Goal: Browse casually

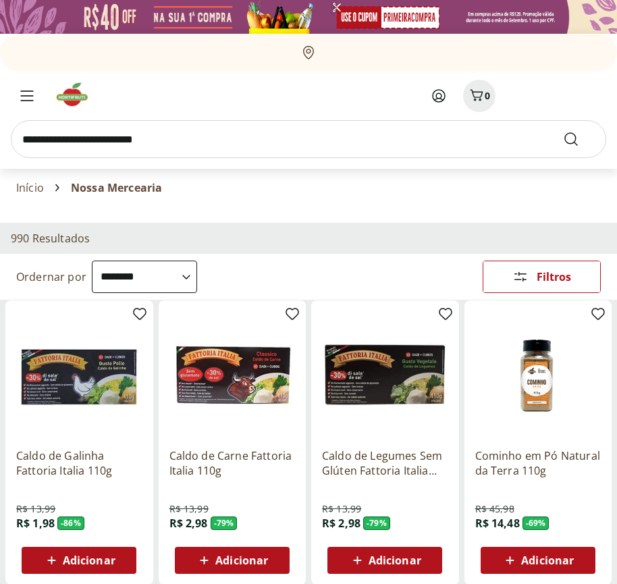
select select "**********"
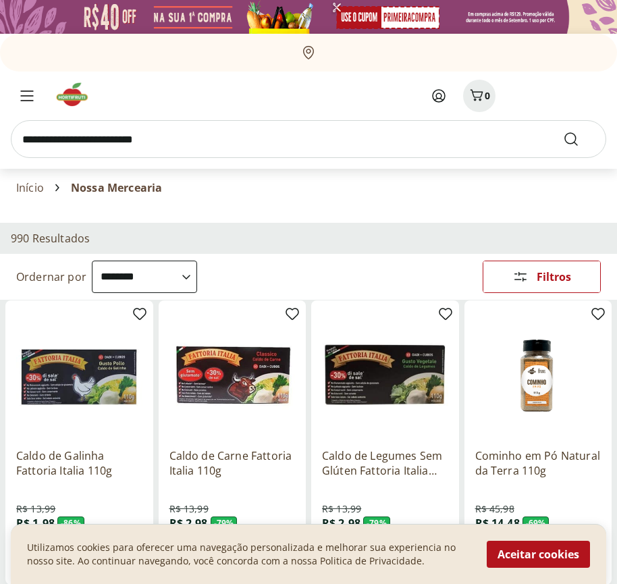
click at [538, 554] on button "Aceitar cookies" at bounding box center [538, 554] width 103 height 27
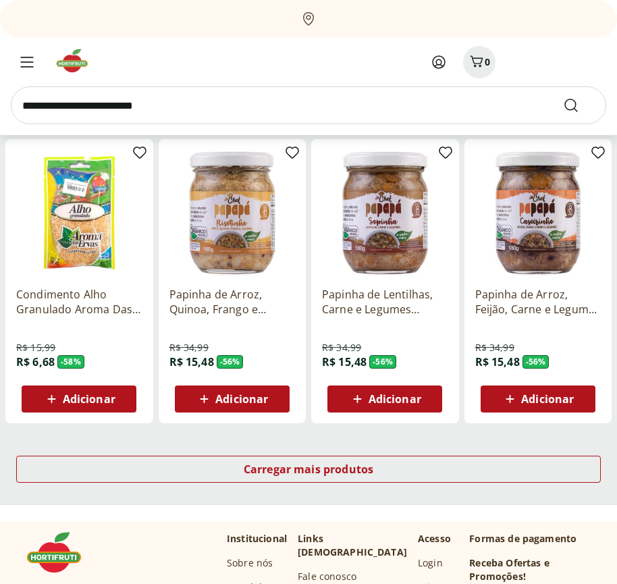
scroll to position [704, 0]
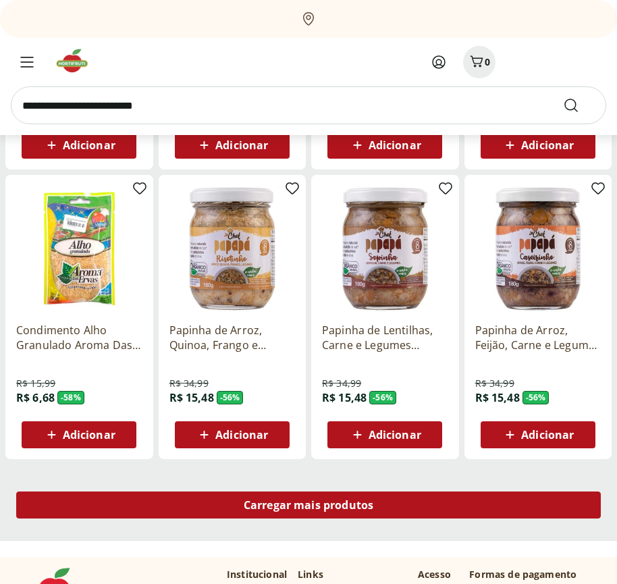
click at [308, 507] on span "Carregar mais produtos" at bounding box center [309, 505] width 130 height 11
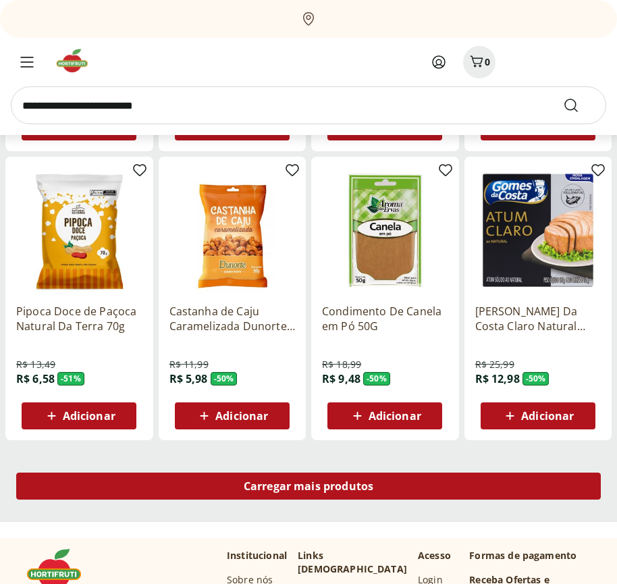
scroll to position [1577, 0]
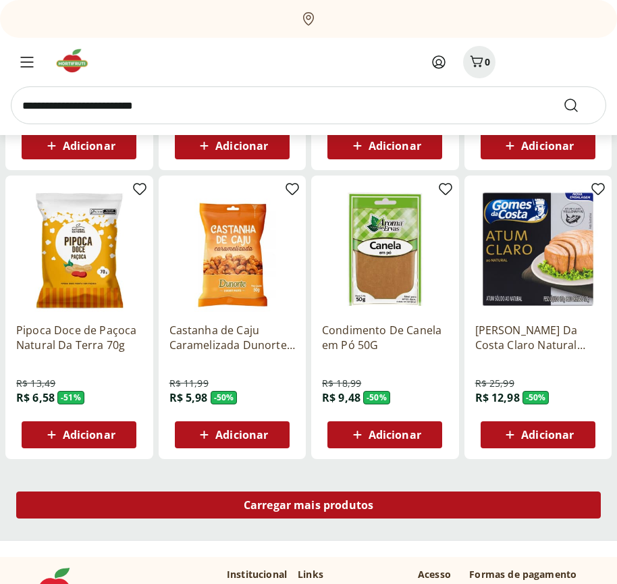
click at [308, 505] on span "Carregar mais produtos" at bounding box center [309, 505] width 130 height 11
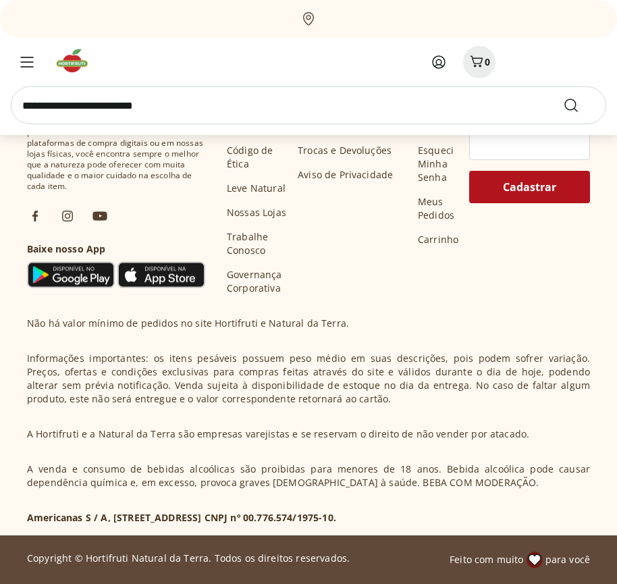
scroll to position [2450, 0]
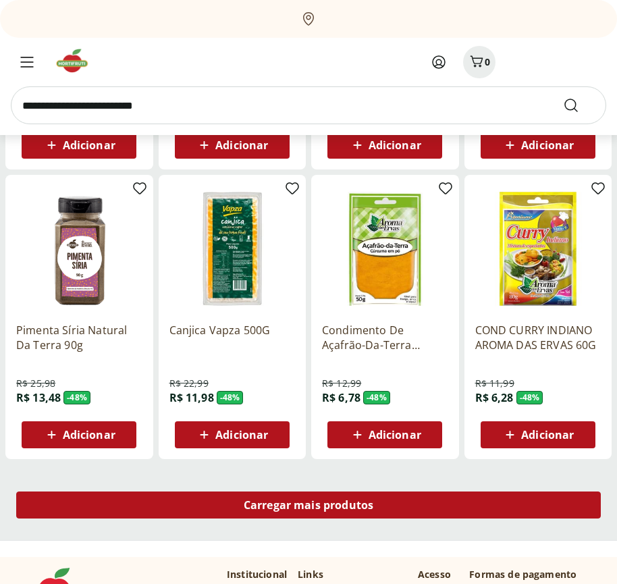
click at [308, 507] on span "Carregar mais produtos" at bounding box center [309, 505] width 130 height 11
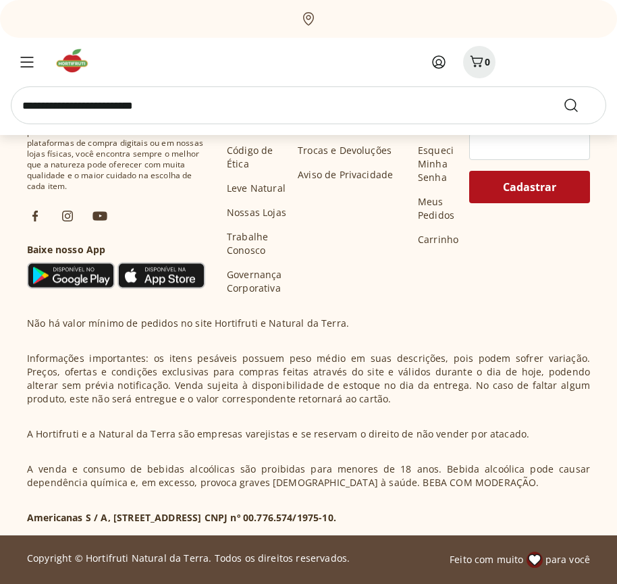
scroll to position [3323, 0]
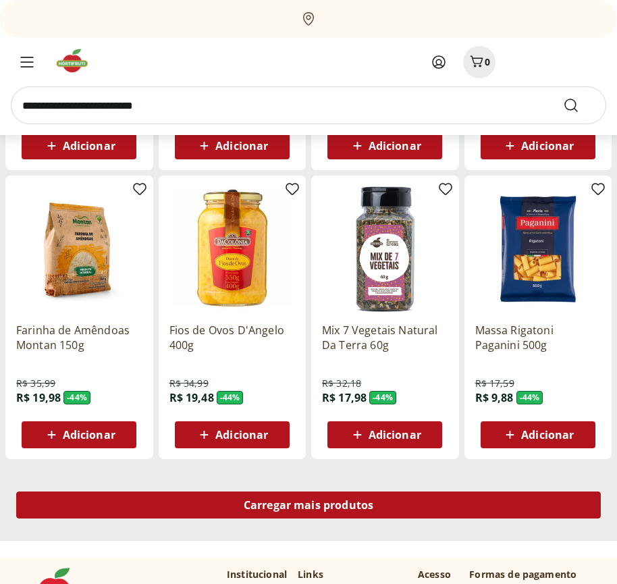
click at [308, 505] on span "Carregar mais produtos" at bounding box center [309, 505] width 130 height 11
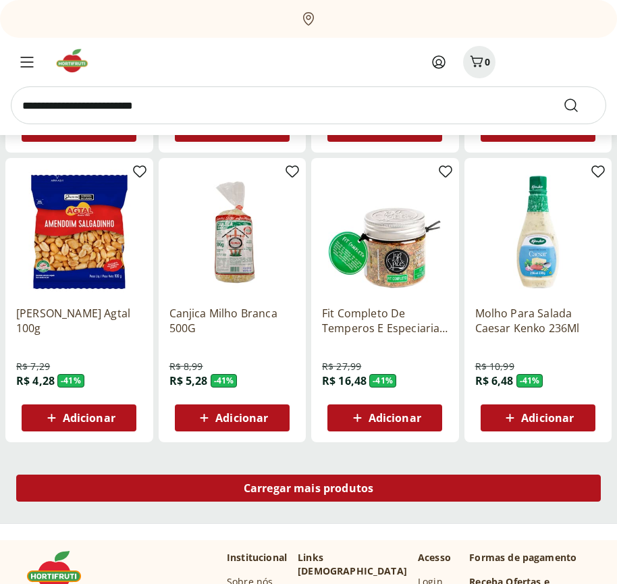
scroll to position [4197, 0]
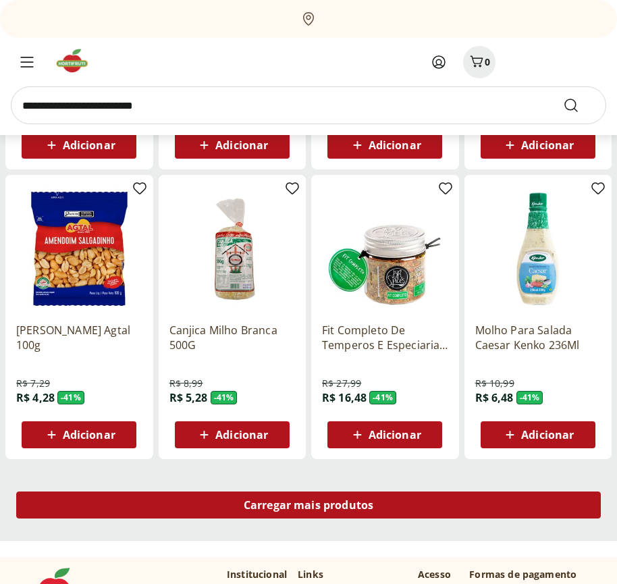
click at [308, 507] on span "Carregar mais produtos" at bounding box center [309, 505] width 130 height 11
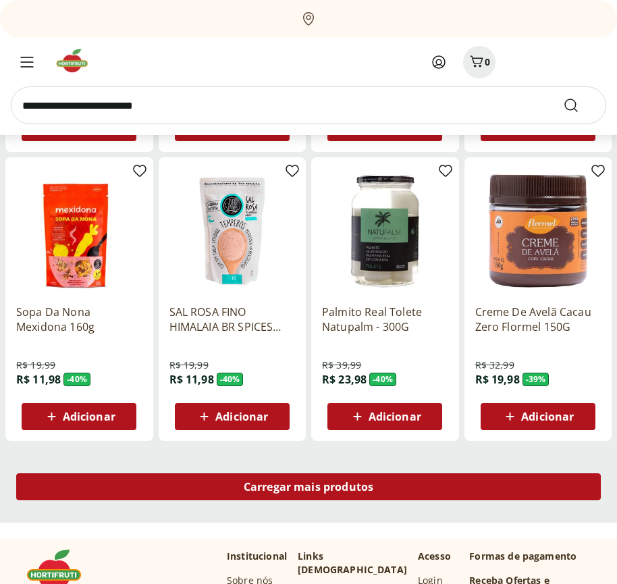
scroll to position [5069, 0]
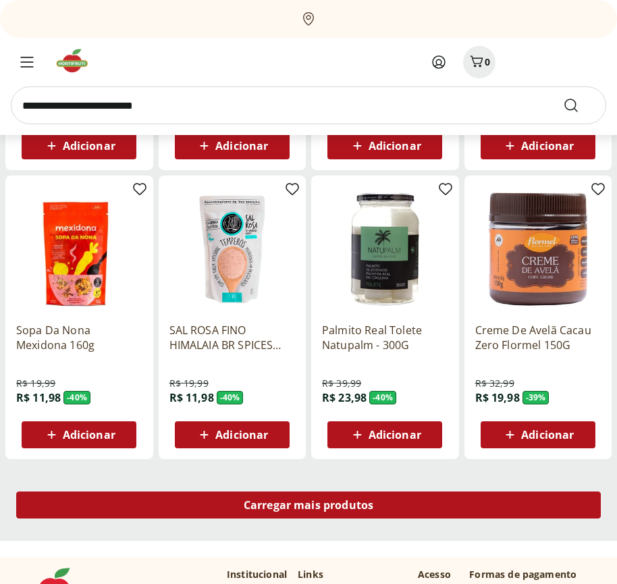
click at [308, 505] on span "Carregar mais produtos" at bounding box center [309, 505] width 130 height 11
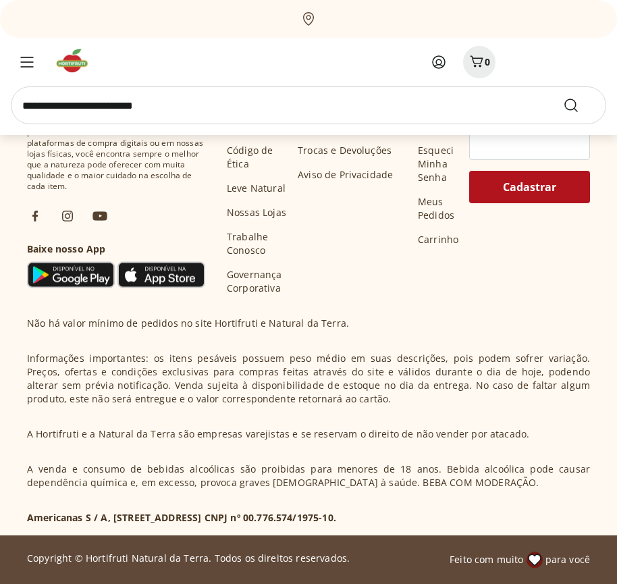
scroll to position [5943, 0]
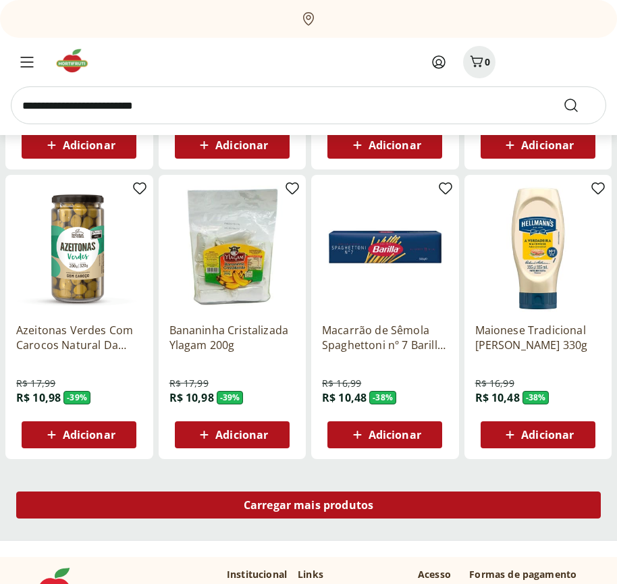
click at [308, 507] on span "Carregar mais produtos" at bounding box center [309, 505] width 130 height 11
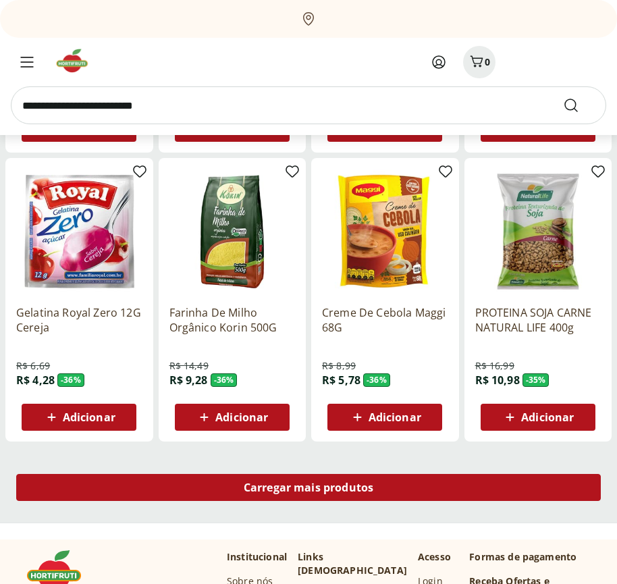
scroll to position [6816, 0]
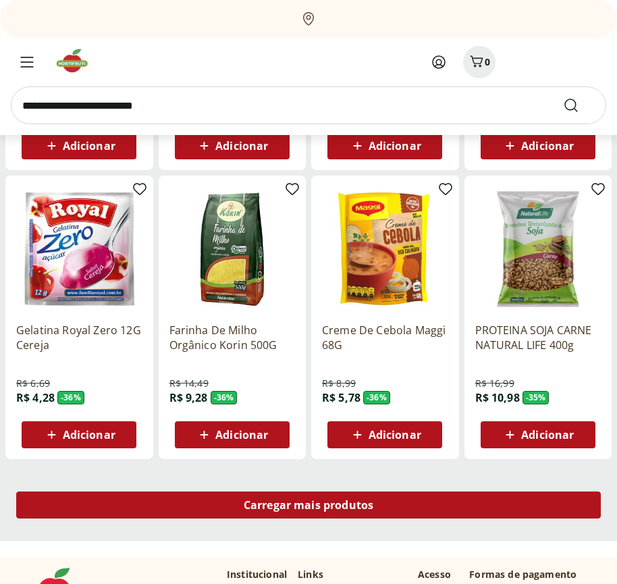
click at [308, 505] on span "Carregar mais produtos" at bounding box center [309, 505] width 130 height 11
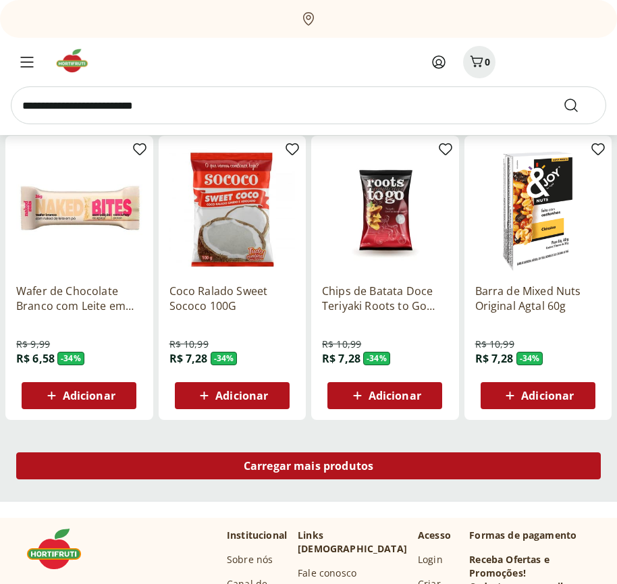
scroll to position [7689, 0]
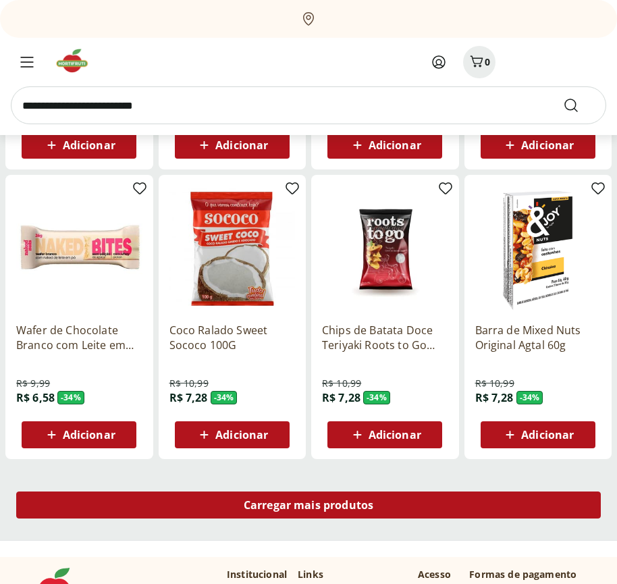
click at [308, 507] on span "Carregar mais produtos" at bounding box center [309, 505] width 130 height 11
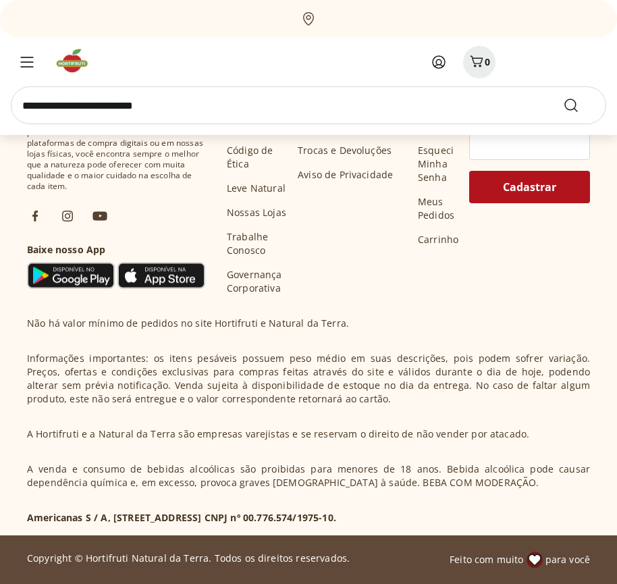
scroll to position [8562, 0]
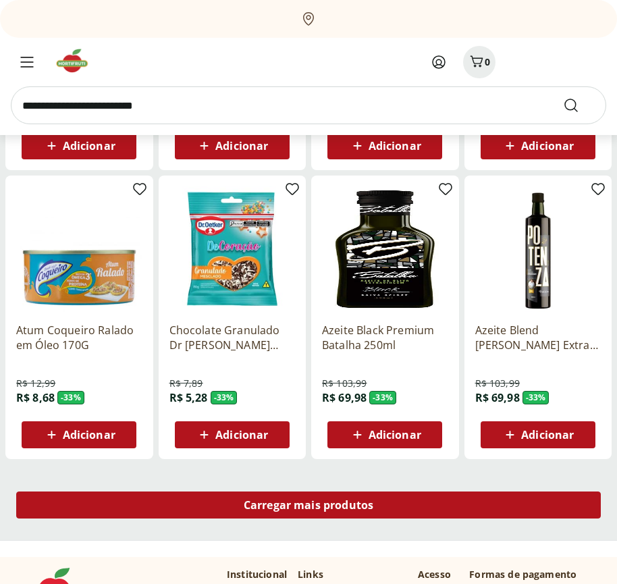
click at [308, 505] on span "Carregar mais produtos" at bounding box center [309, 505] width 130 height 11
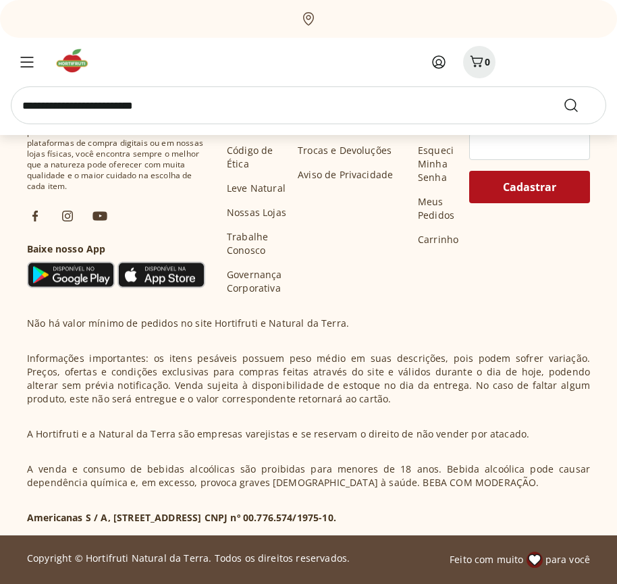
scroll to position [9435, 0]
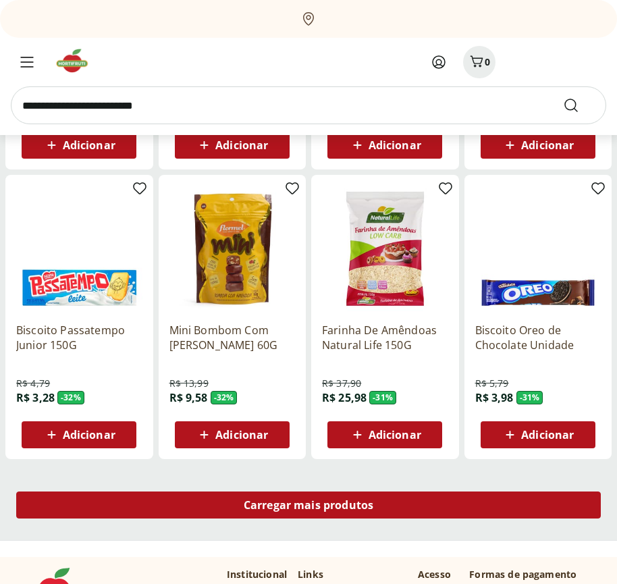
click at [308, 507] on span "Carregar mais produtos" at bounding box center [309, 505] width 130 height 11
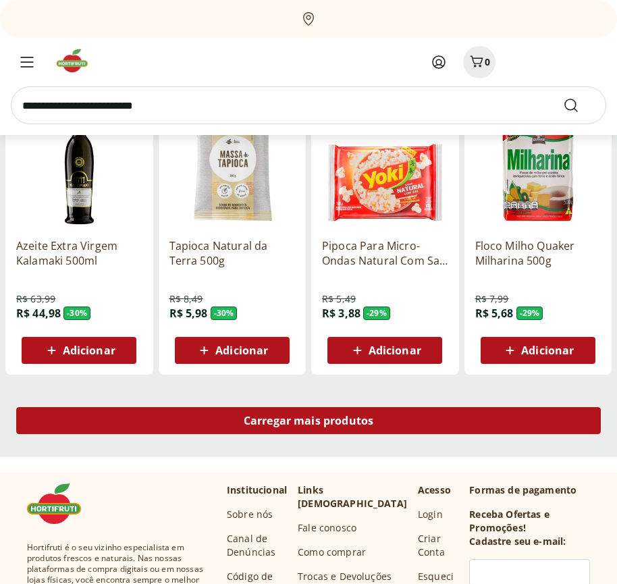
scroll to position [10308, 0]
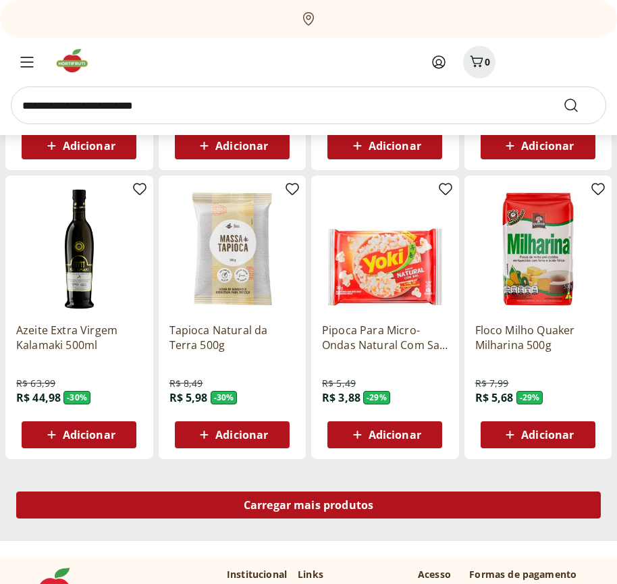
click at [308, 505] on span "Carregar mais produtos" at bounding box center [309, 505] width 130 height 11
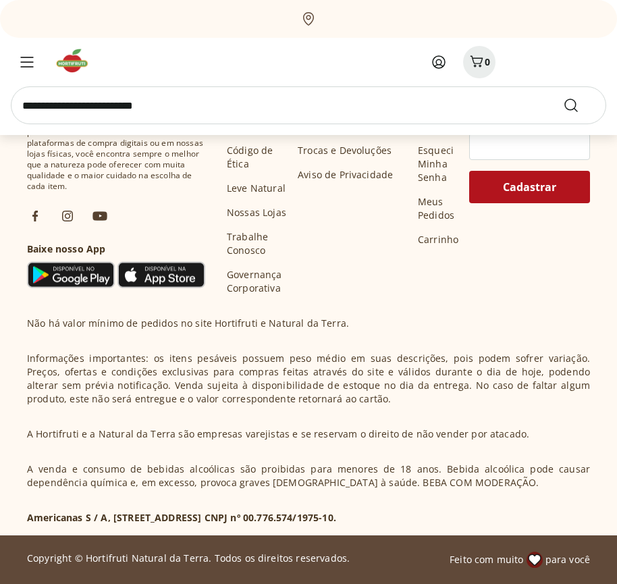
scroll to position [11182, 0]
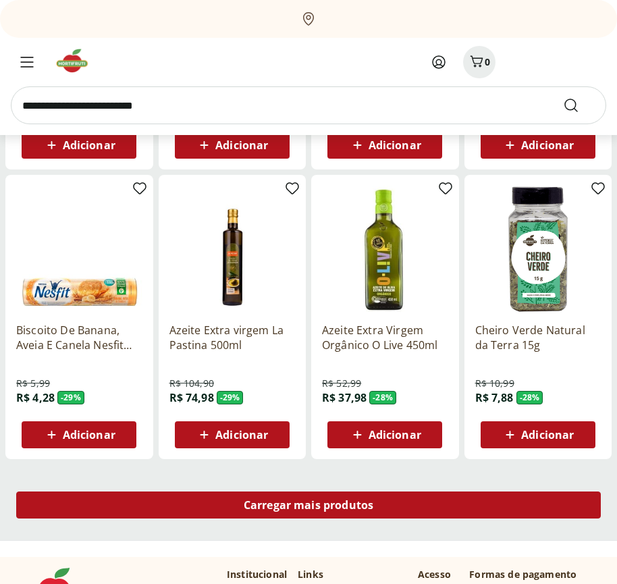
click at [308, 507] on span "Carregar mais produtos" at bounding box center [309, 505] width 130 height 11
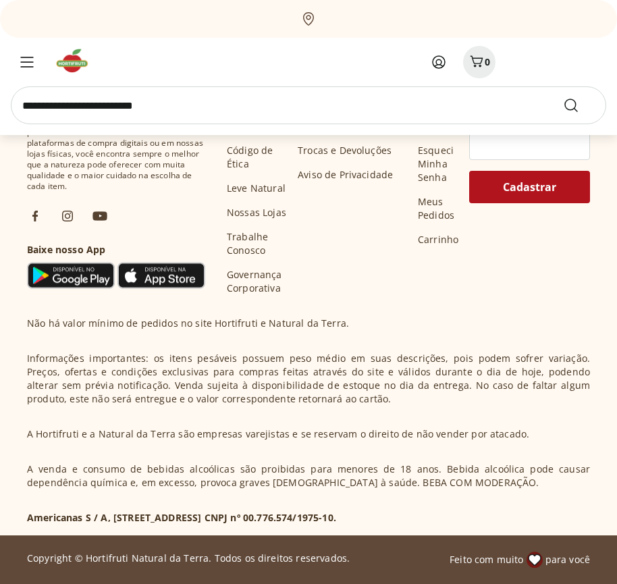
scroll to position [12054, 0]
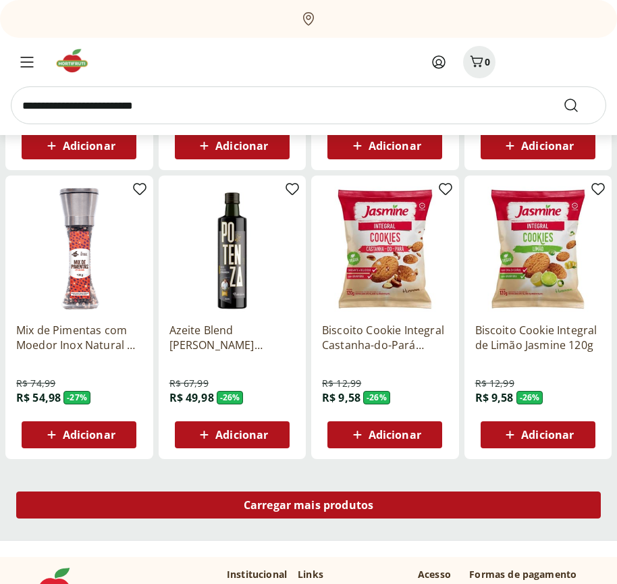
click at [308, 505] on span "Carregar mais produtos" at bounding box center [309, 505] width 130 height 11
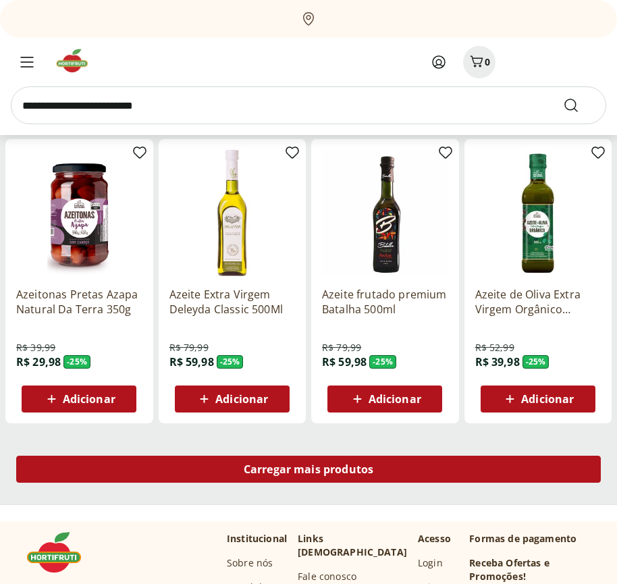
scroll to position [12928, 0]
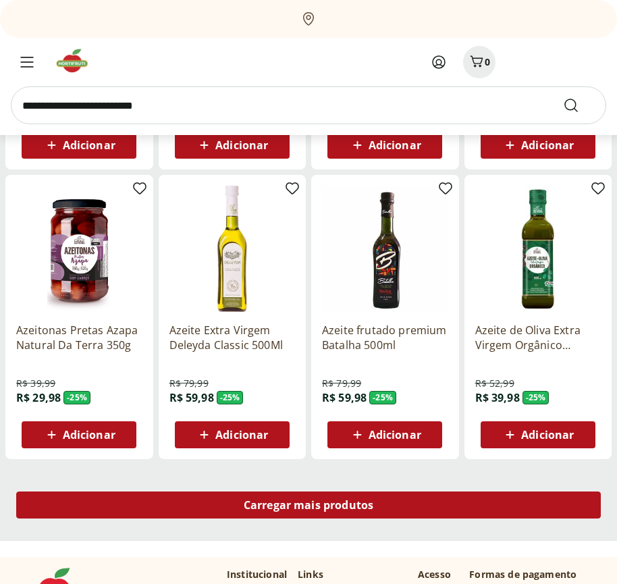
click at [308, 507] on span "Carregar mais produtos" at bounding box center [309, 505] width 130 height 11
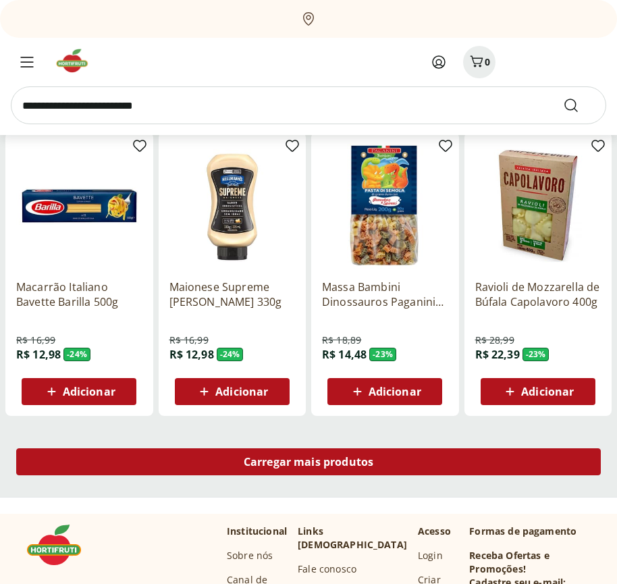
scroll to position [13801, 0]
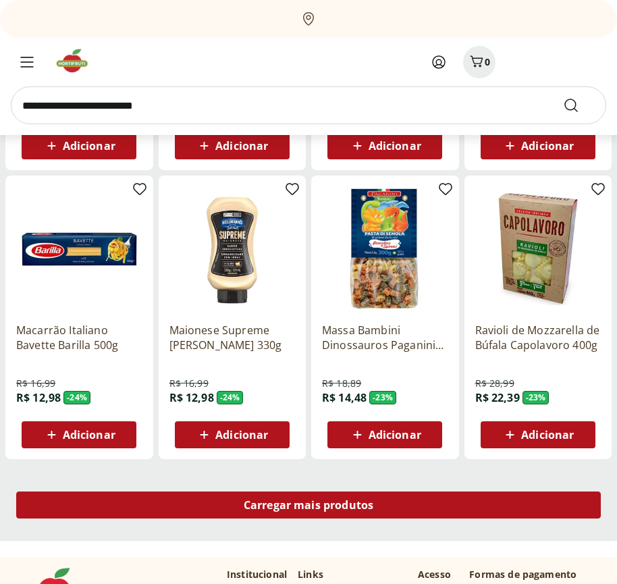
click at [308, 505] on span "Carregar mais produtos" at bounding box center [309, 505] width 130 height 11
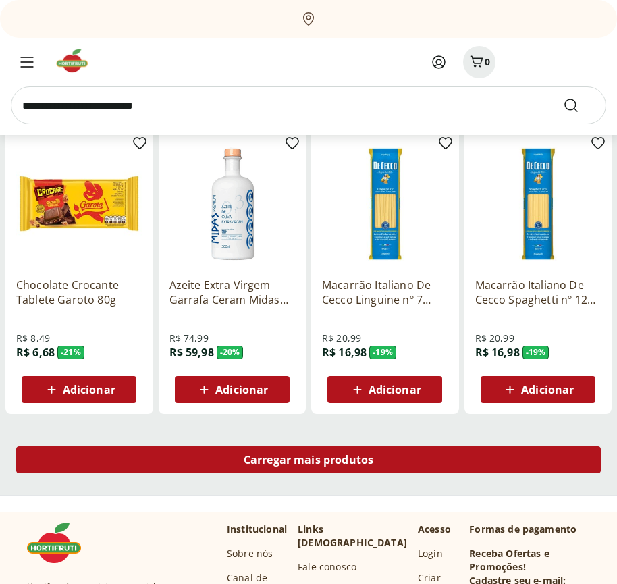
scroll to position [14674, 0]
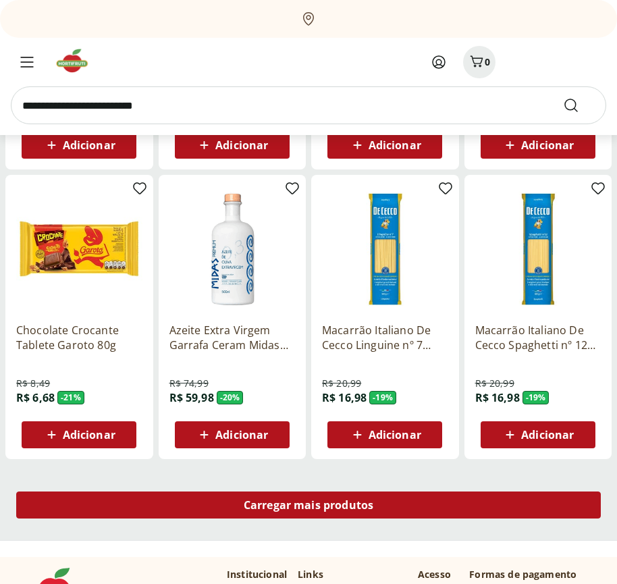
click at [308, 507] on span "Carregar mais produtos" at bounding box center [309, 505] width 130 height 11
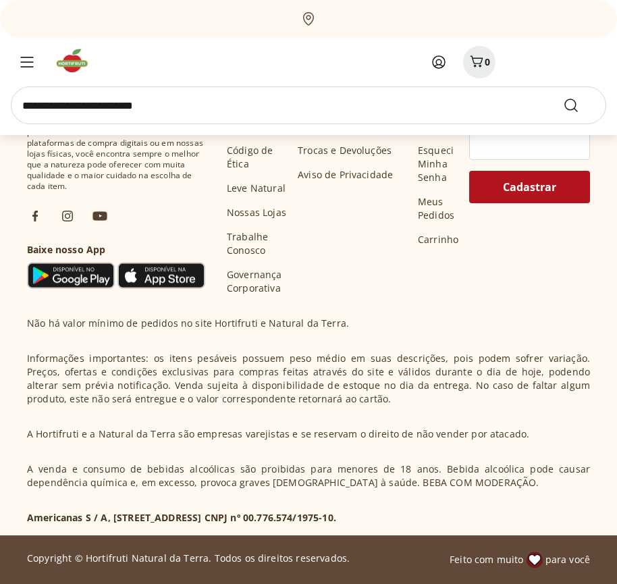
scroll to position [15547, 0]
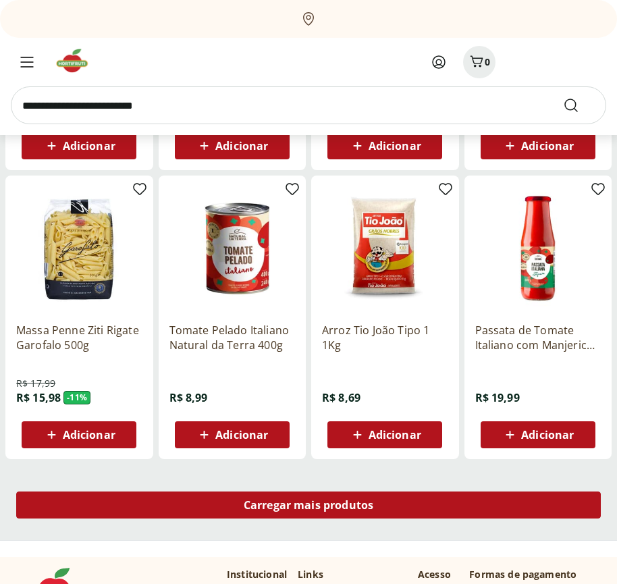
click at [308, 505] on span "Carregar mais produtos" at bounding box center [309, 505] width 130 height 11
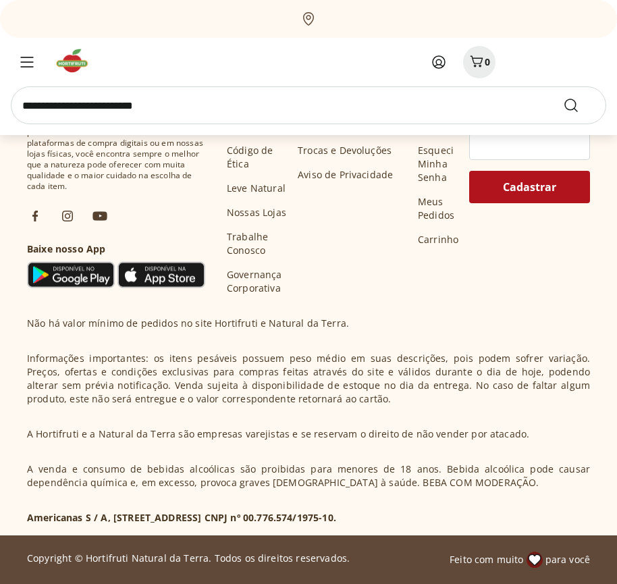
scroll to position [16420, 0]
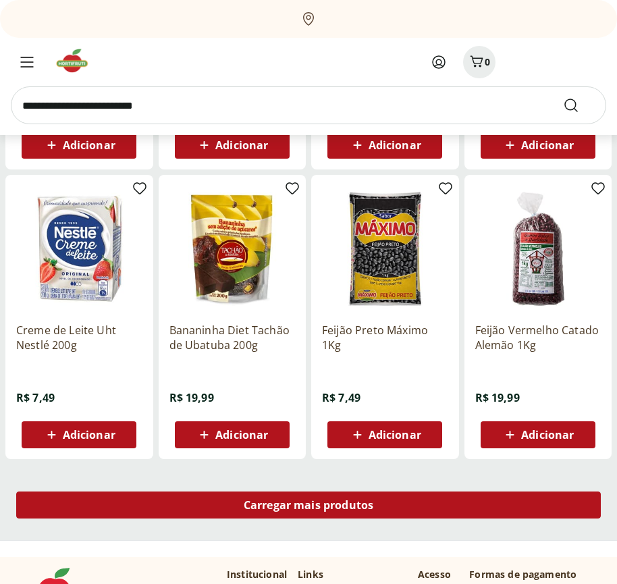
click at [308, 507] on span "Carregar mais produtos" at bounding box center [309, 505] width 130 height 11
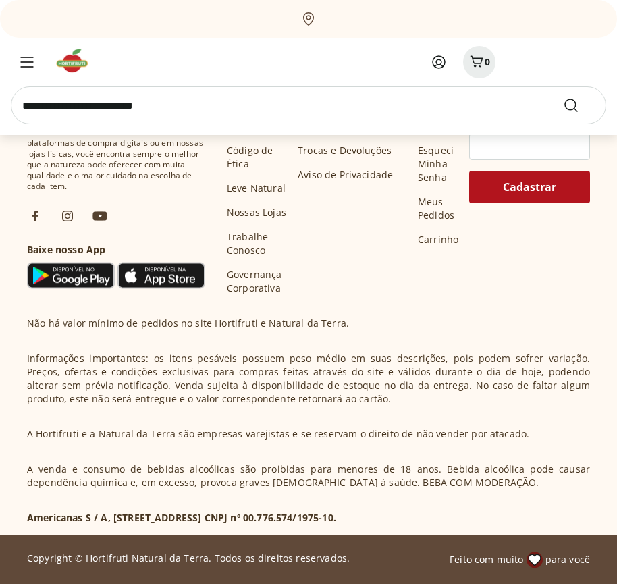
scroll to position [17293, 0]
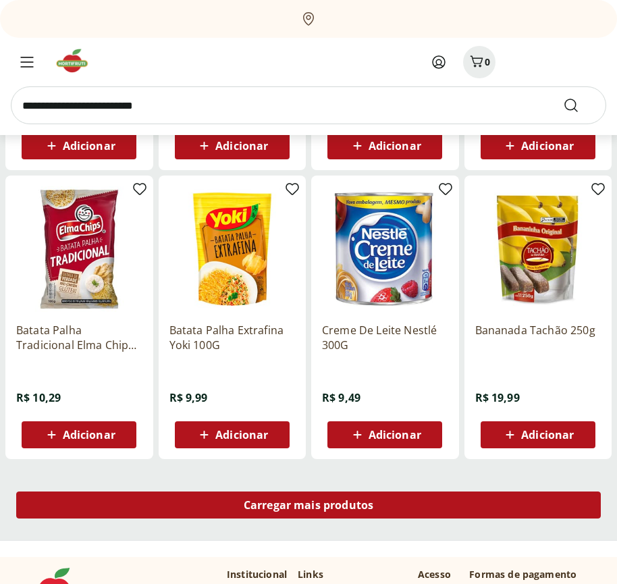
click at [308, 505] on span "Carregar mais produtos" at bounding box center [309, 505] width 130 height 11
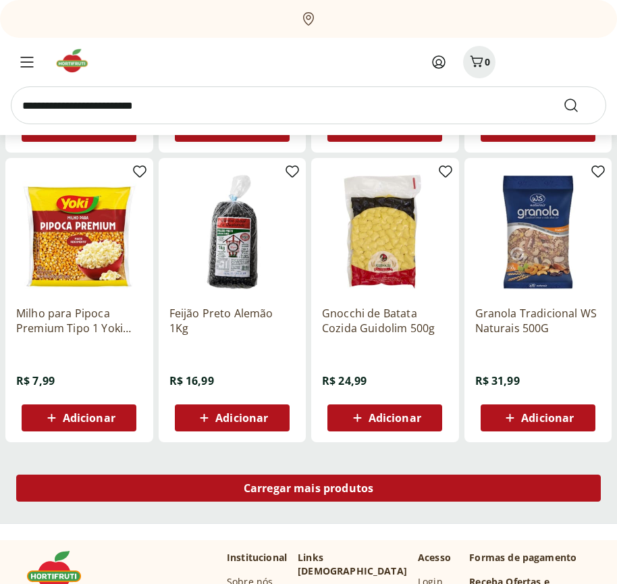
scroll to position [18166, 0]
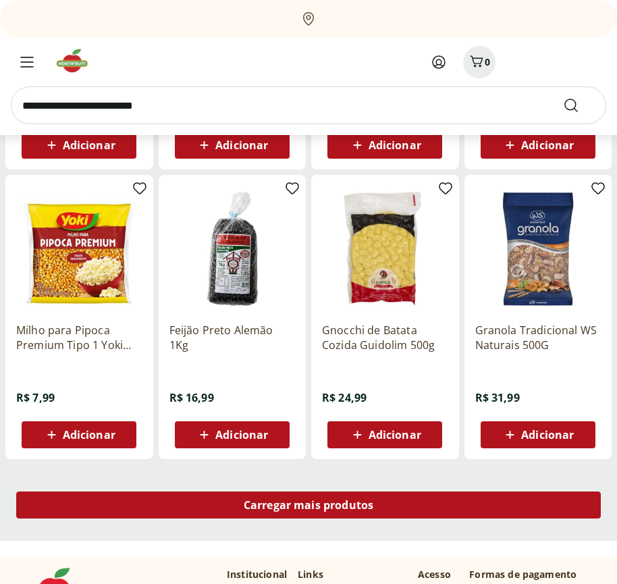
click at [308, 507] on span "Carregar mais produtos" at bounding box center [309, 505] width 130 height 11
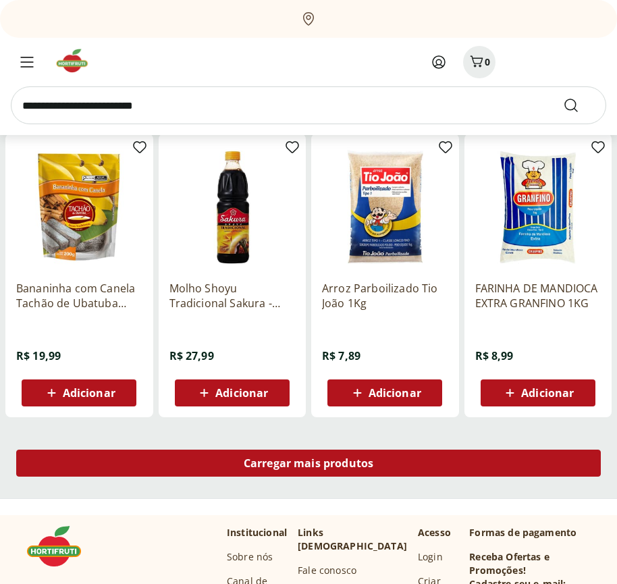
scroll to position [19039, 0]
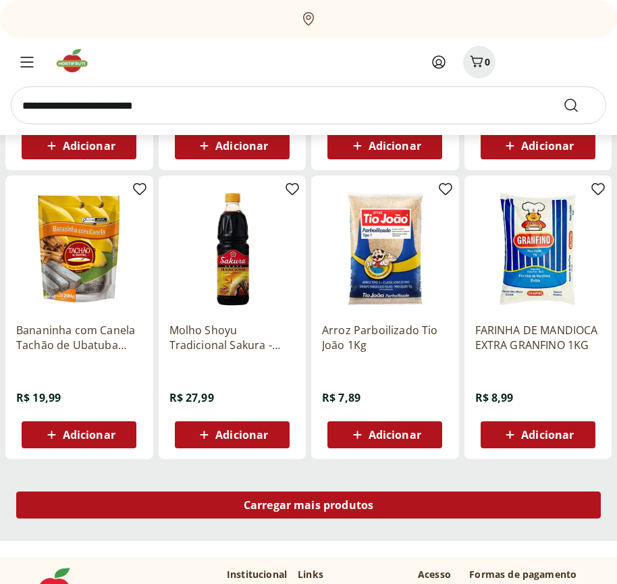
click at [308, 505] on span "Carregar mais produtos" at bounding box center [309, 505] width 130 height 11
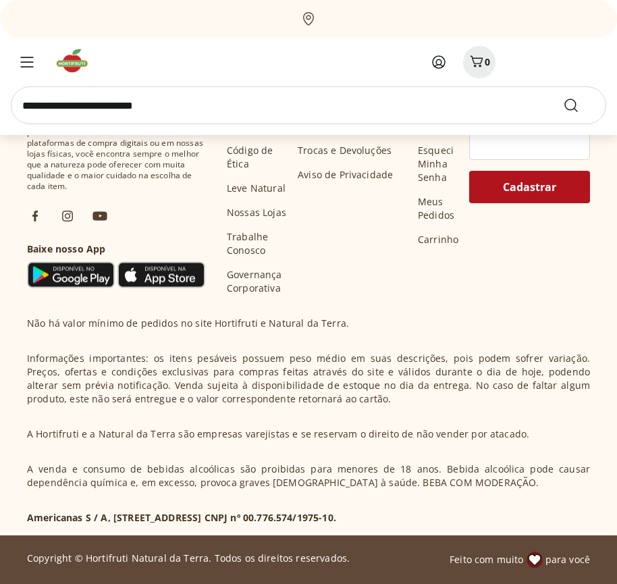
scroll to position [19913, 0]
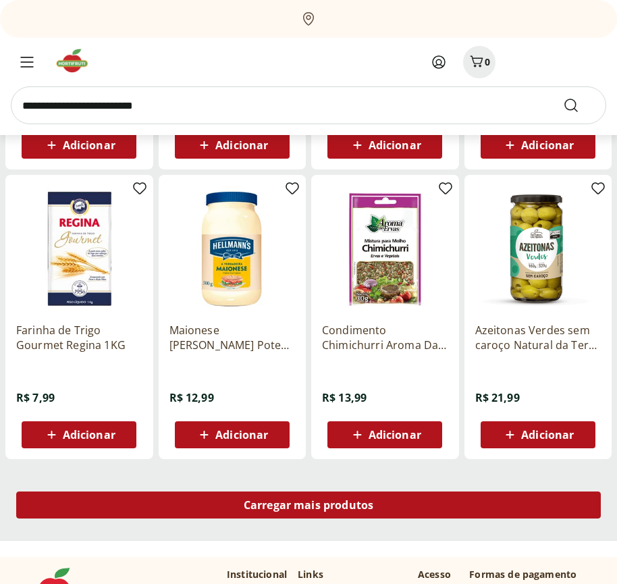
click at [308, 507] on span "Carregar mais produtos" at bounding box center [309, 505] width 130 height 11
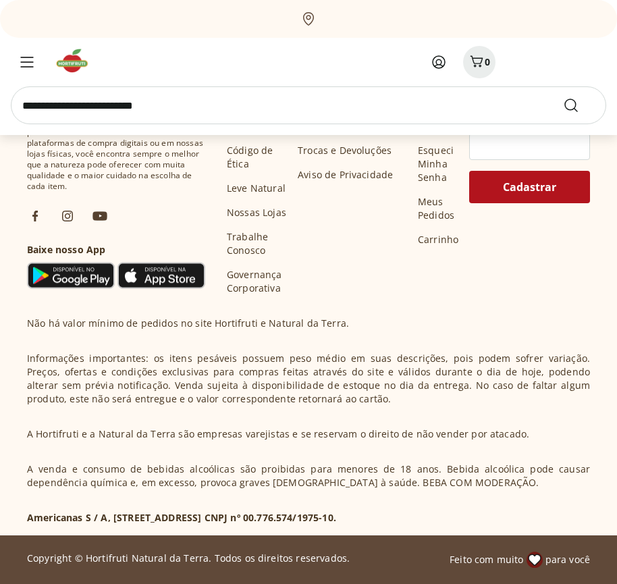
scroll to position [20786, 0]
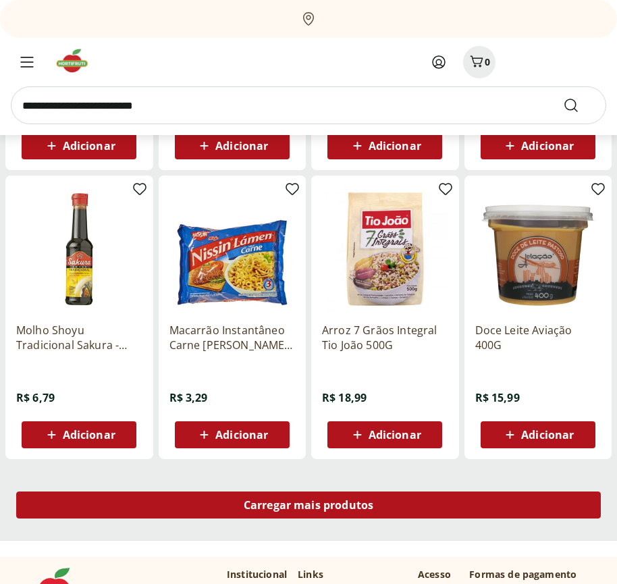
click at [308, 505] on span "Carregar mais produtos" at bounding box center [309, 505] width 130 height 11
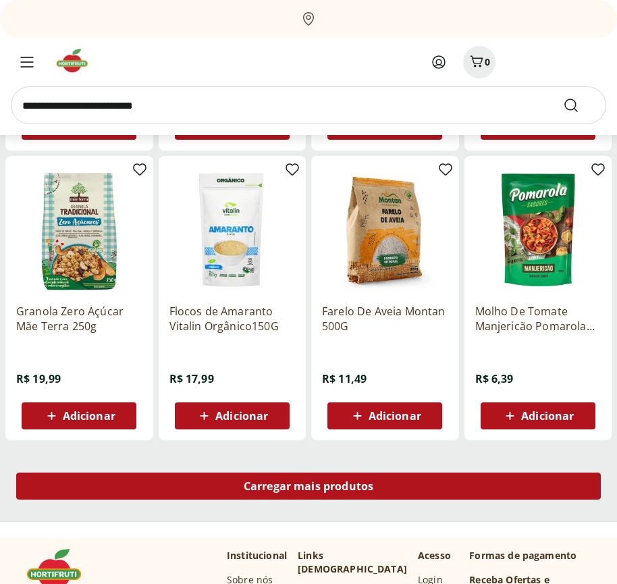
scroll to position [21659, 0]
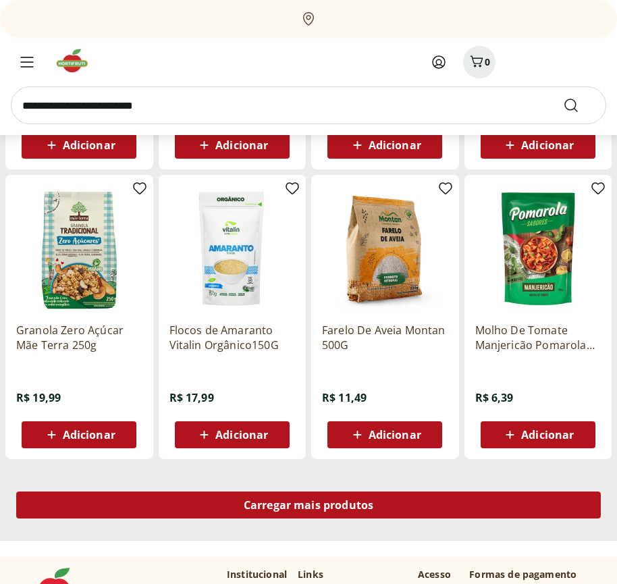
click at [308, 507] on span "Carregar mais produtos" at bounding box center [309, 505] width 130 height 11
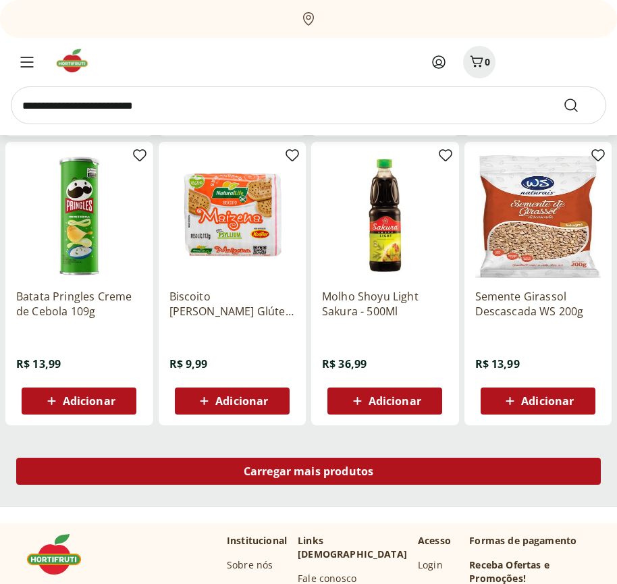
scroll to position [22532, 0]
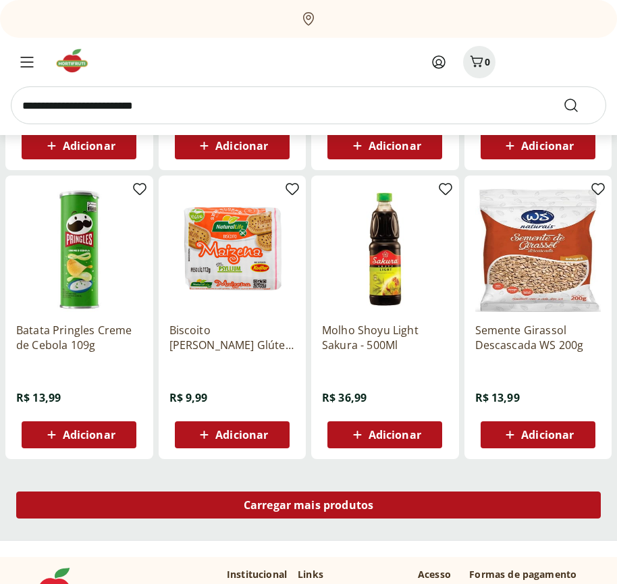
click at [308, 505] on span "Carregar mais produtos" at bounding box center [309, 505] width 130 height 11
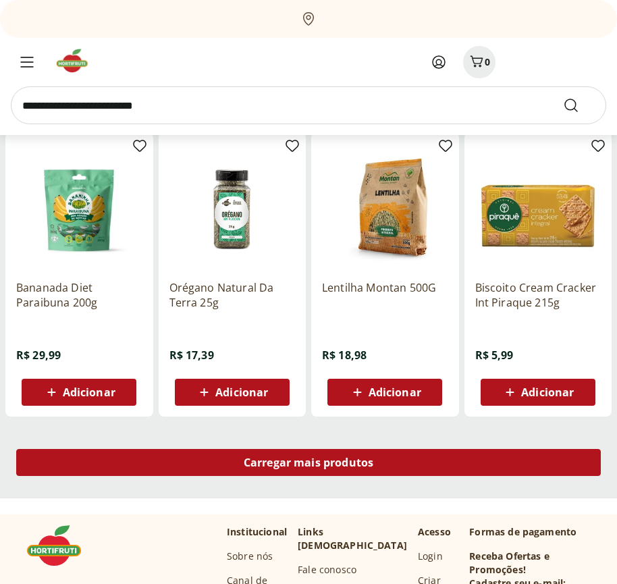
scroll to position [23405, 0]
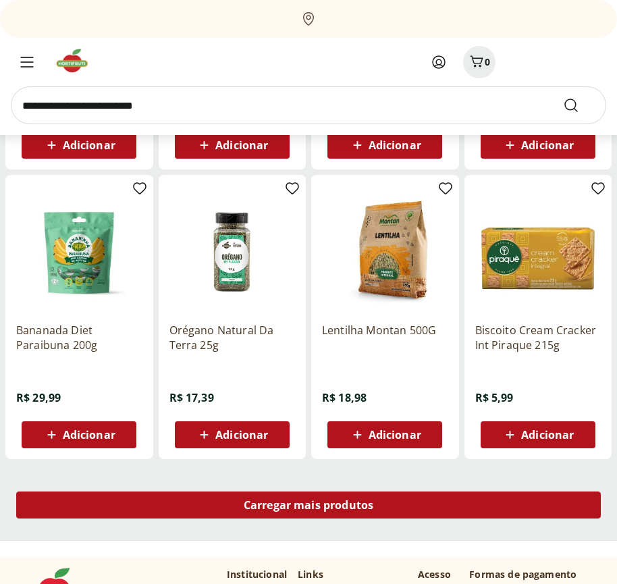
click at [308, 507] on span "Carregar mais produtos" at bounding box center [309, 505] width 130 height 11
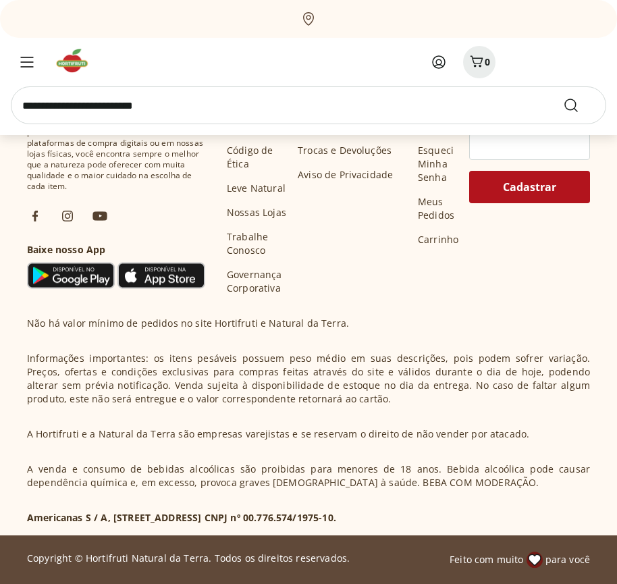
scroll to position [24278, 0]
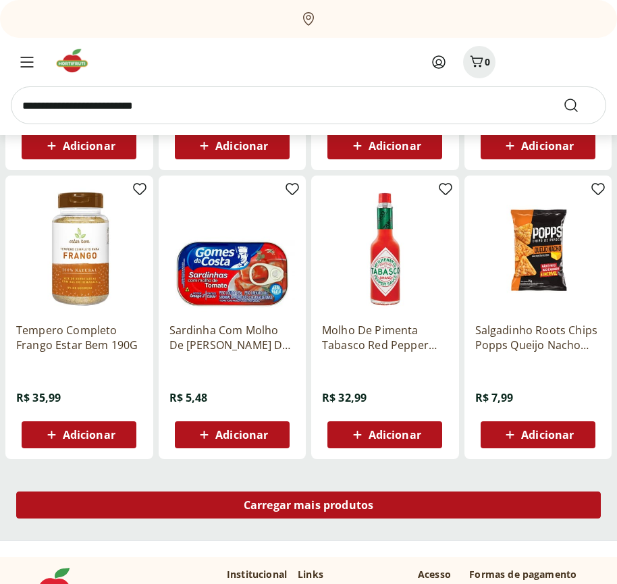
click at [308, 505] on span "Carregar mais produtos" at bounding box center [309, 505] width 130 height 11
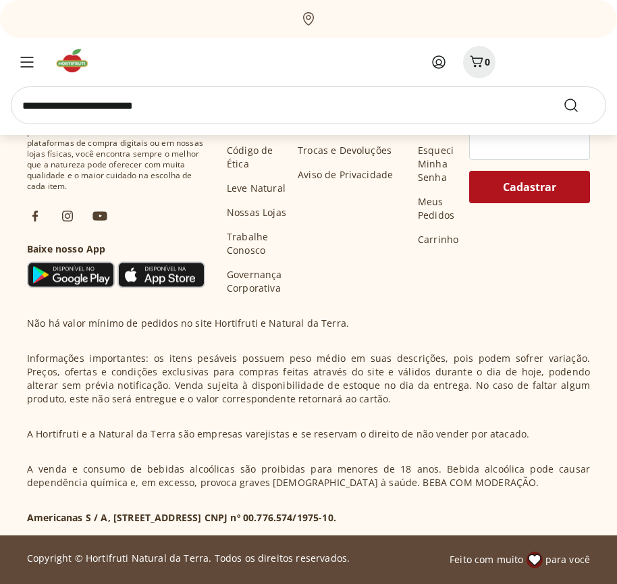
scroll to position [25151, 0]
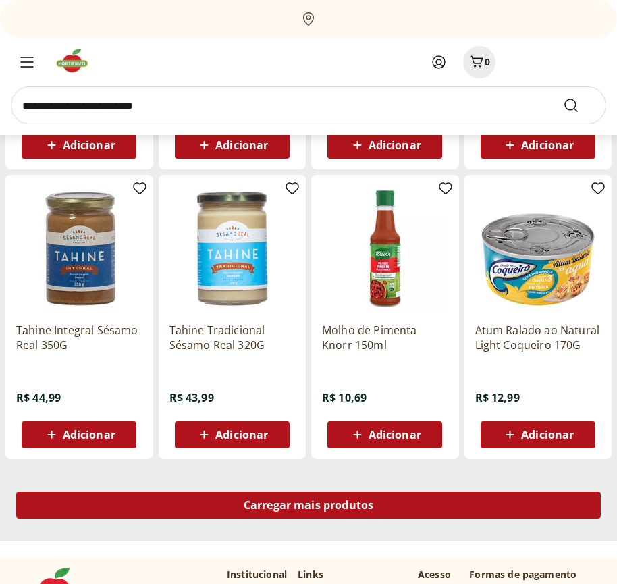
click at [308, 507] on span "Carregar mais produtos" at bounding box center [309, 505] width 130 height 11
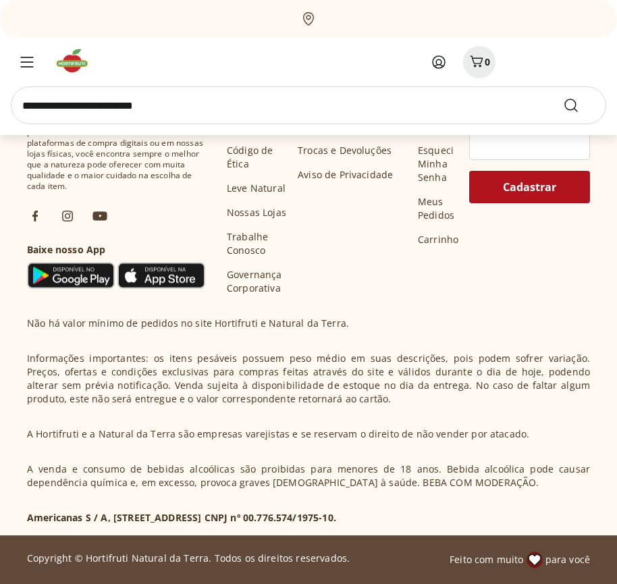
scroll to position [26024, 0]
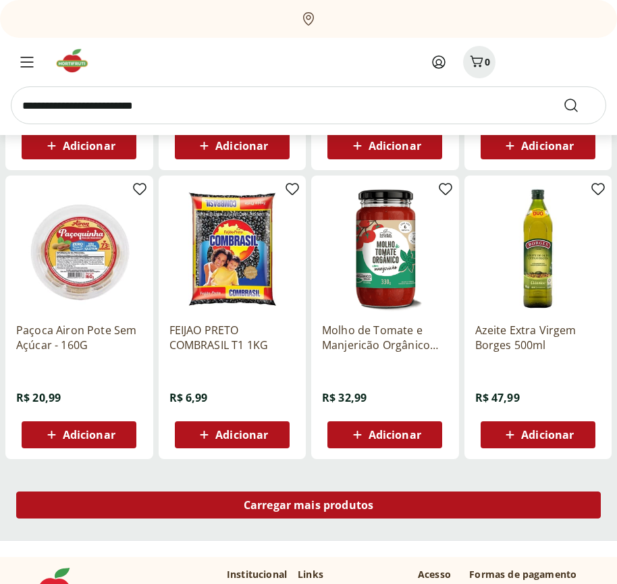
click at [308, 505] on span "Carregar mais produtos" at bounding box center [309, 505] width 130 height 11
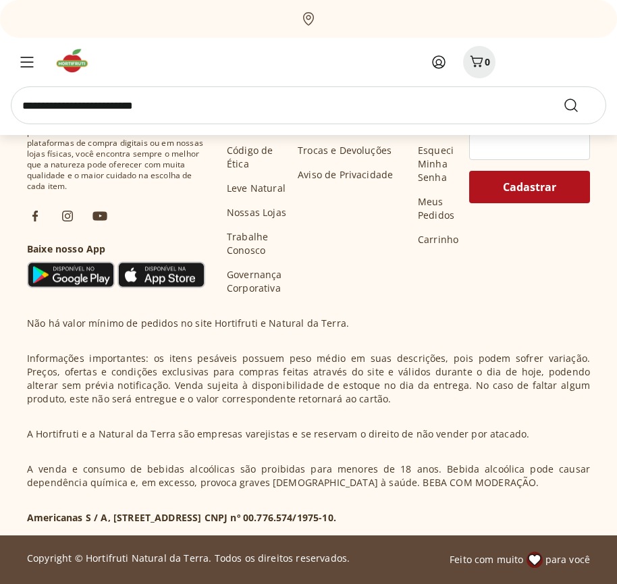
scroll to position [26898, 0]
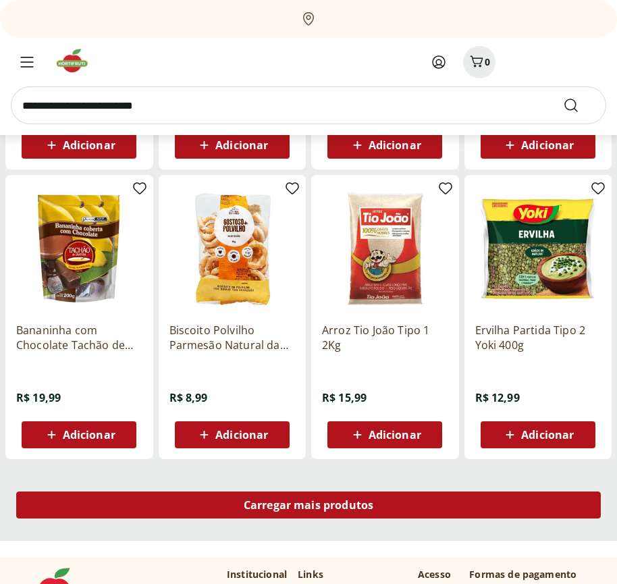
click at [308, 507] on span "Carregar mais produtos" at bounding box center [309, 505] width 130 height 11
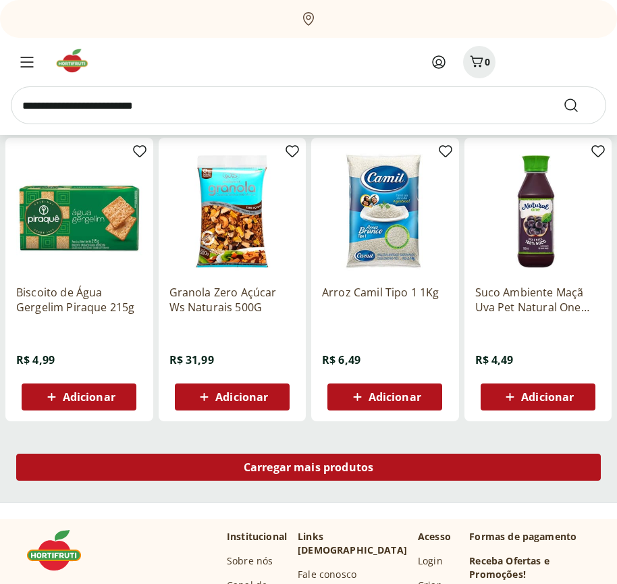
scroll to position [27770, 0]
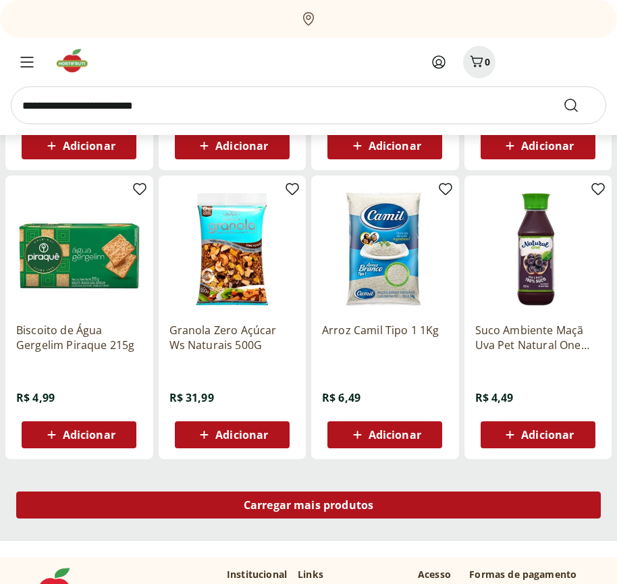
click at [308, 505] on span "Carregar mais produtos" at bounding box center [309, 505] width 130 height 11
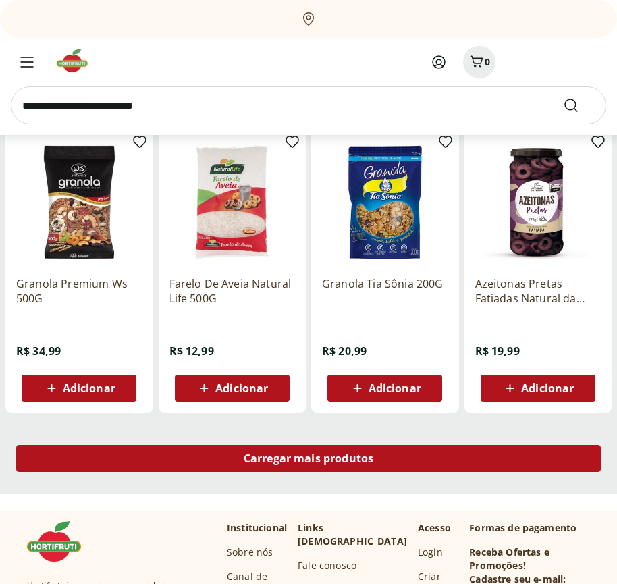
scroll to position [28644, 0]
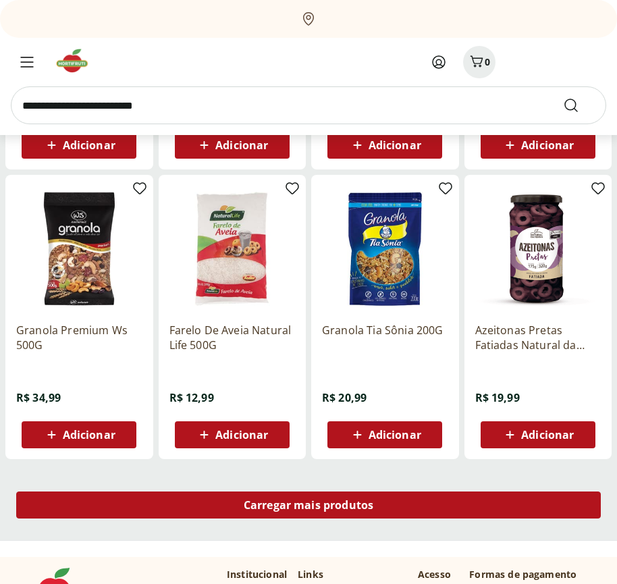
click at [308, 507] on span "Carregar mais produtos" at bounding box center [309, 505] width 130 height 11
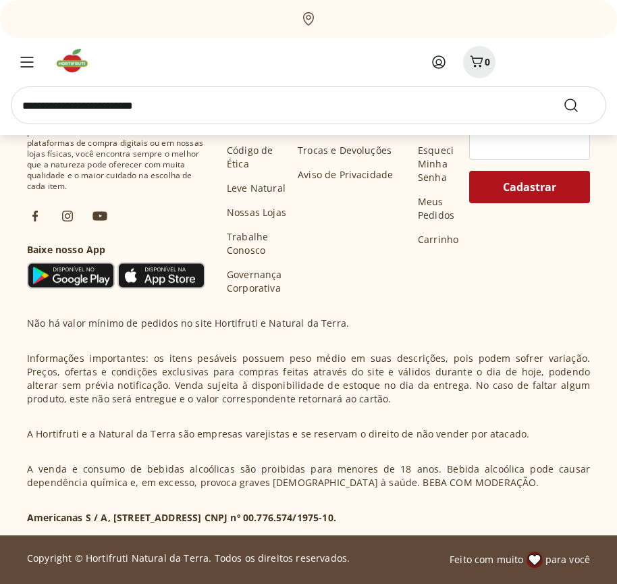
scroll to position [29517, 0]
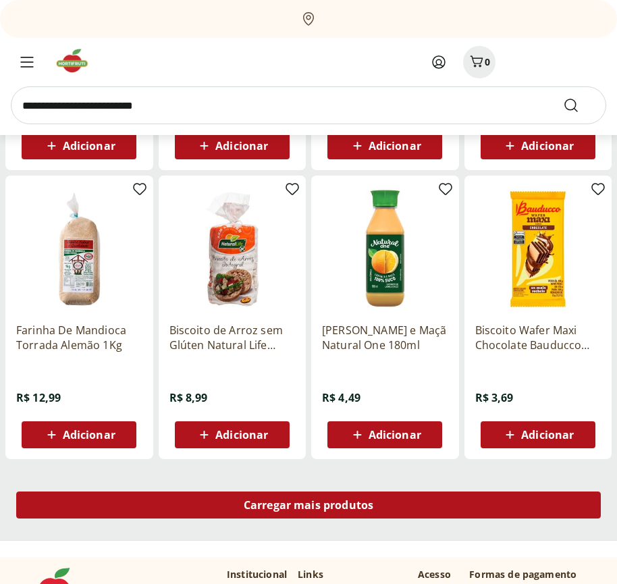
click at [308, 505] on span "Carregar mais produtos" at bounding box center [309, 505] width 130 height 11
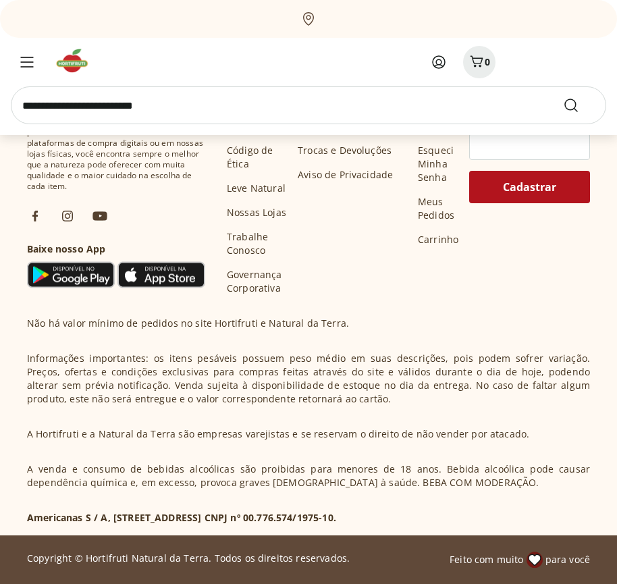
scroll to position [30390, 0]
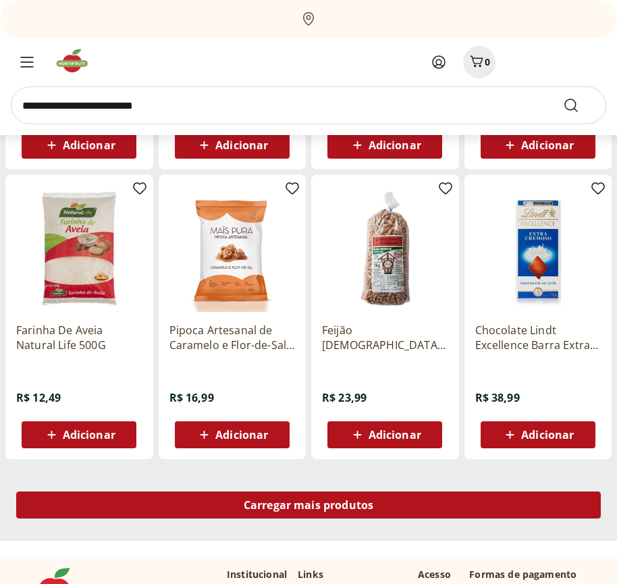
click at [308, 507] on span "Carregar mais produtos" at bounding box center [309, 505] width 130 height 11
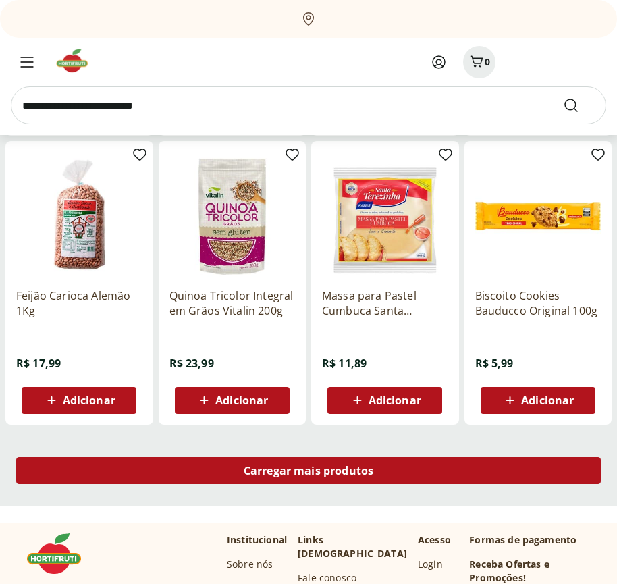
scroll to position [31263, 0]
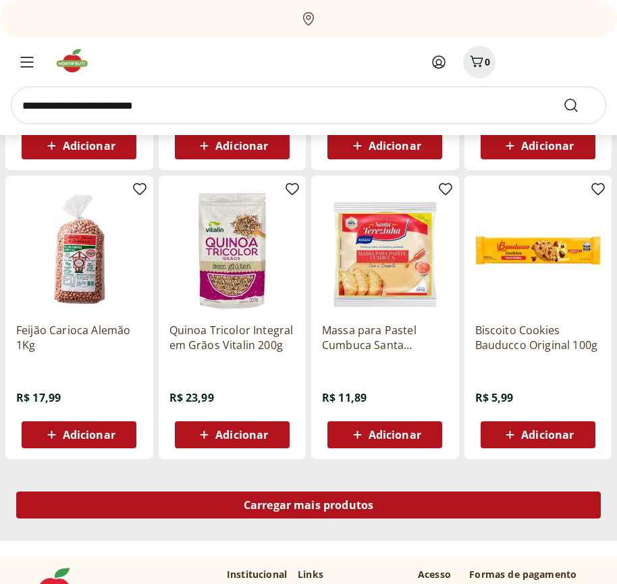
click at [308, 505] on span "Carregar mais produtos" at bounding box center [309, 505] width 130 height 11
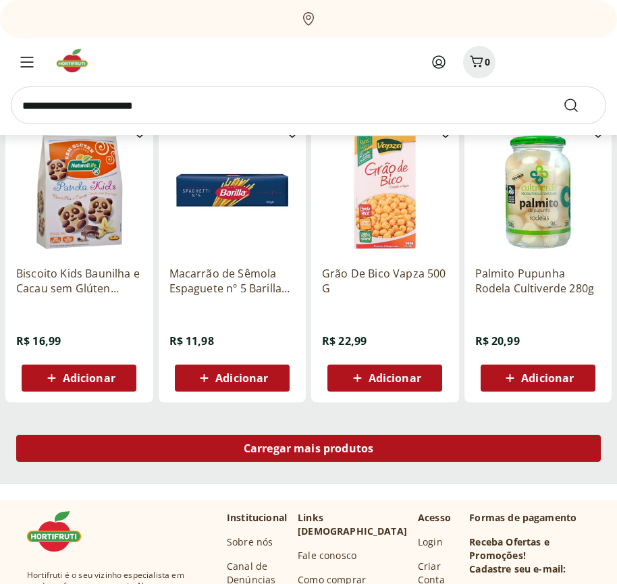
scroll to position [32136, 0]
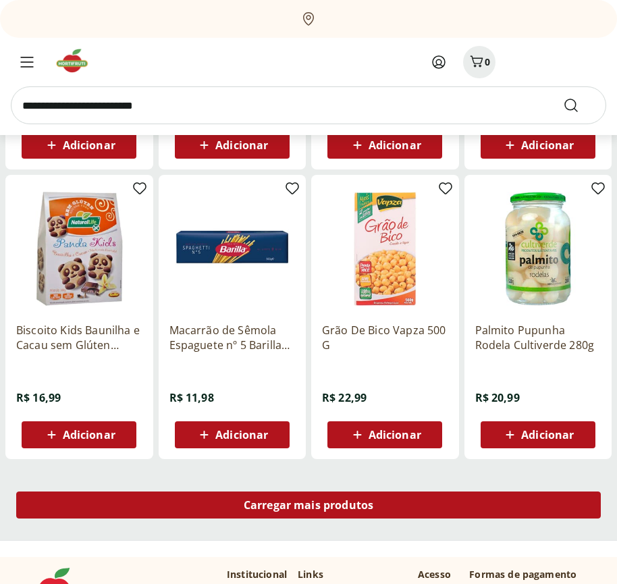
click at [308, 507] on span "Carregar mais produtos" at bounding box center [309, 505] width 130 height 11
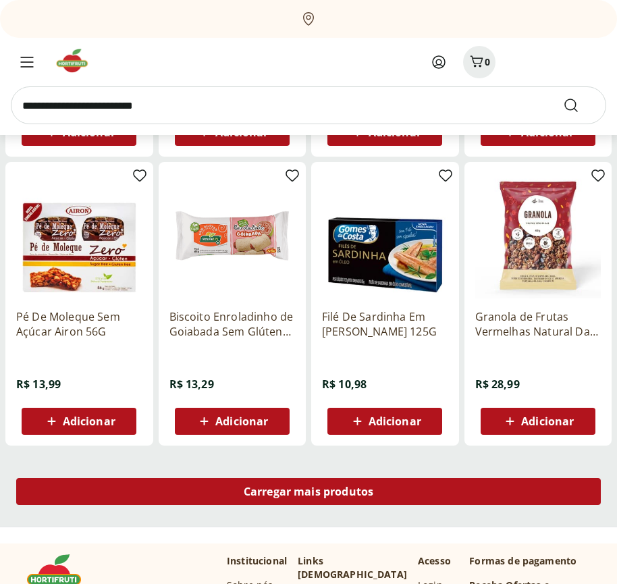
scroll to position [33009, 0]
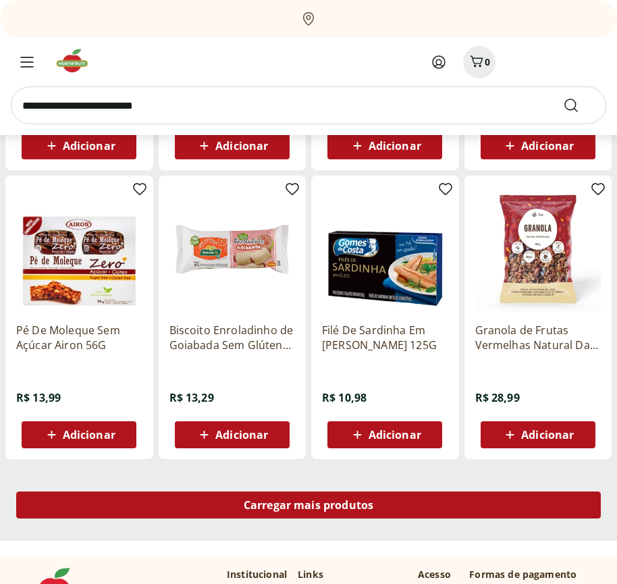
click at [308, 505] on span "Carregar mais produtos" at bounding box center [309, 505] width 130 height 11
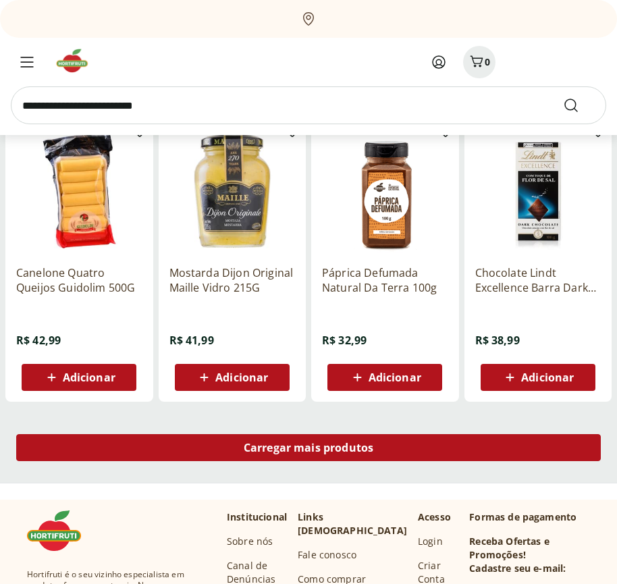
scroll to position [33883, 0]
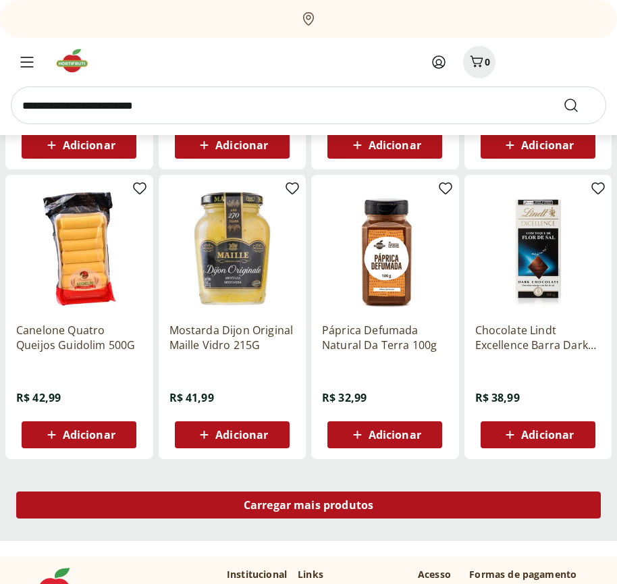
click at [308, 507] on span "Carregar mais produtos" at bounding box center [309, 505] width 130 height 11
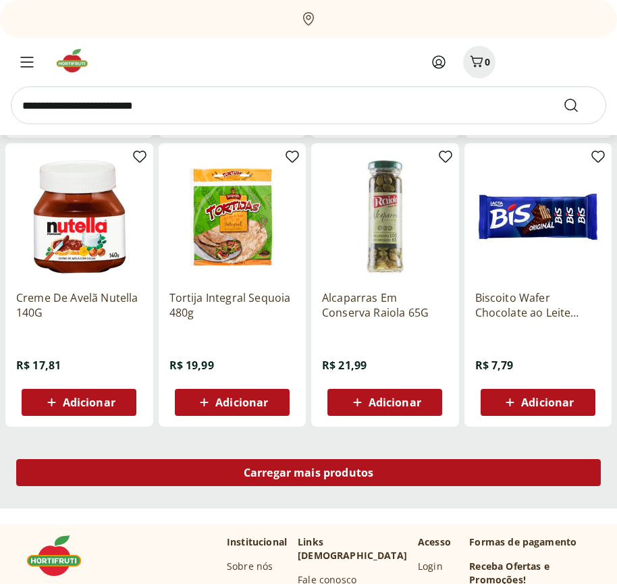
scroll to position [34755, 0]
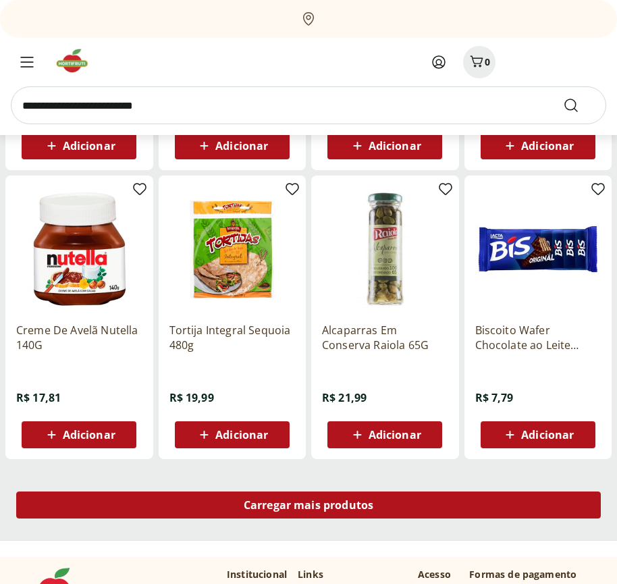
click at [308, 505] on span "Carregar mais produtos" at bounding box center [309, 505] width 130 height 11
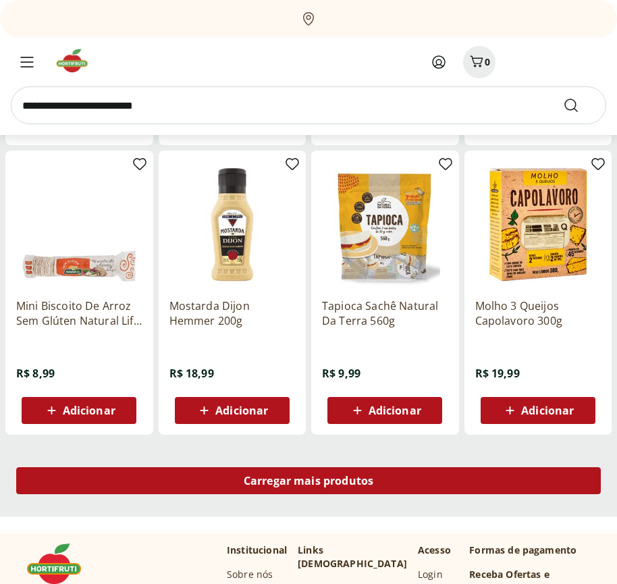
scroll to position [35629, 0]
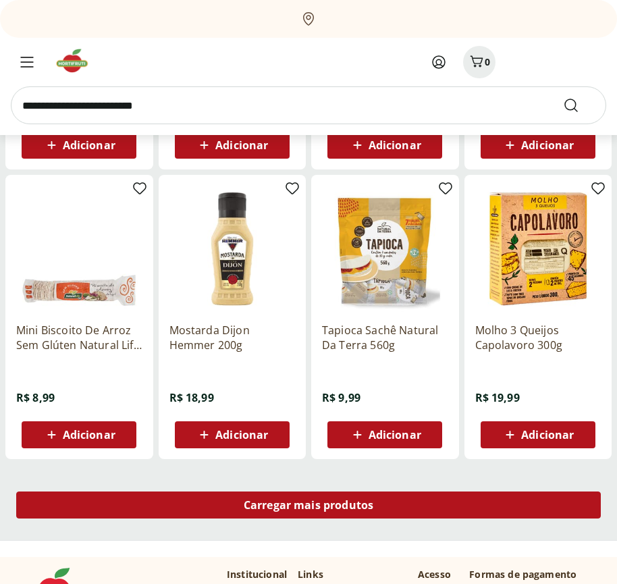
click at [308, 507] on span "Carregar mais produtos" at bounding box center [309, 505] width 130 height 11
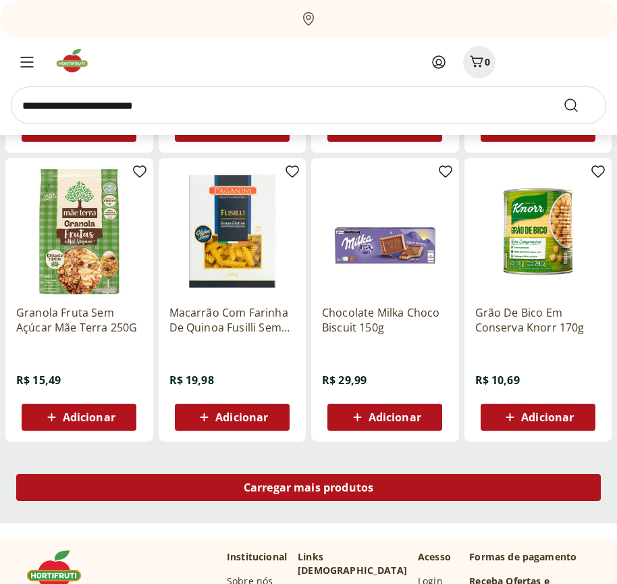
scroll to position [36502, 0]
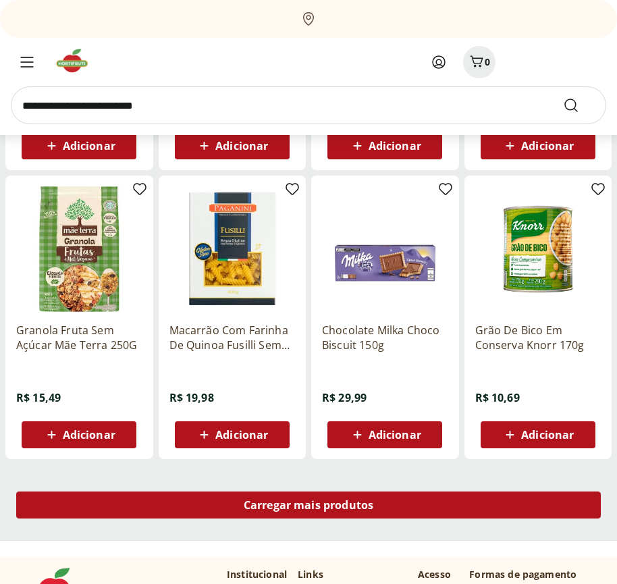
click at [308, 505] on span "Carregar mais produtos" at bounding box center [309, 505] width 130 height 11
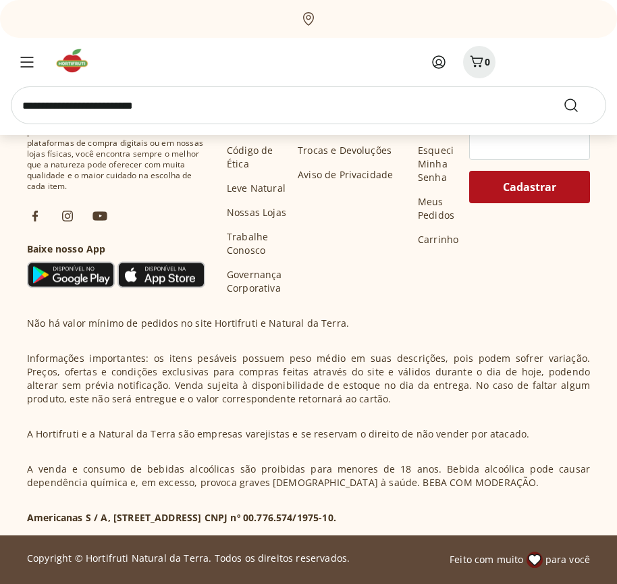
scroll to position [37375, 0]
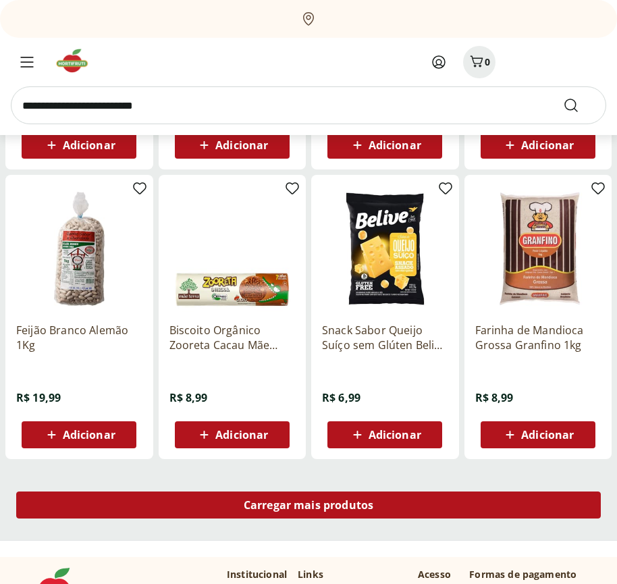
click at [308, 507] on span "Carregar mais produtos" at bounding box center [309, 505] width 130 height 11
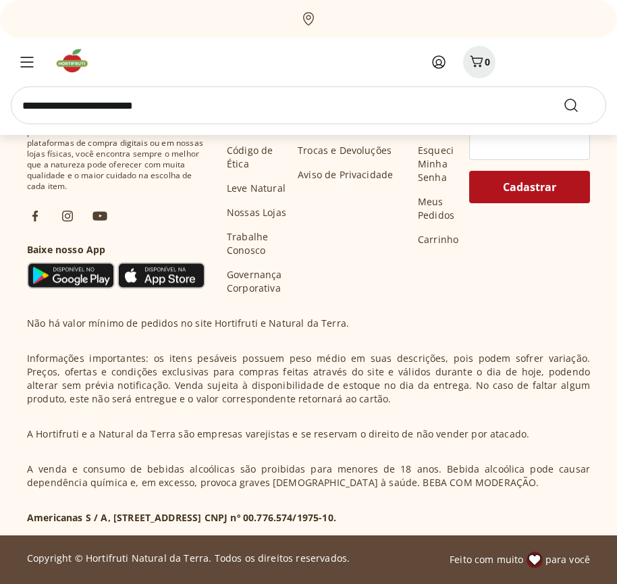
scroll to position [38248, 0]
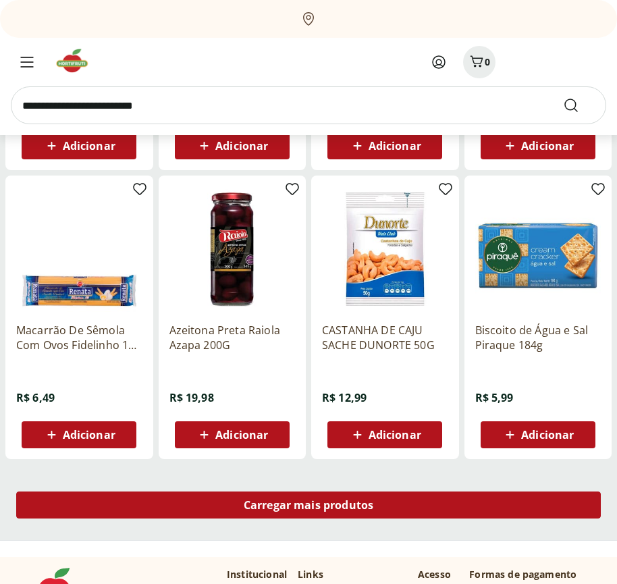
click at [308, 505] on span "Carregar mais produtos" at bounding box center [309, 505] width 130 height 11
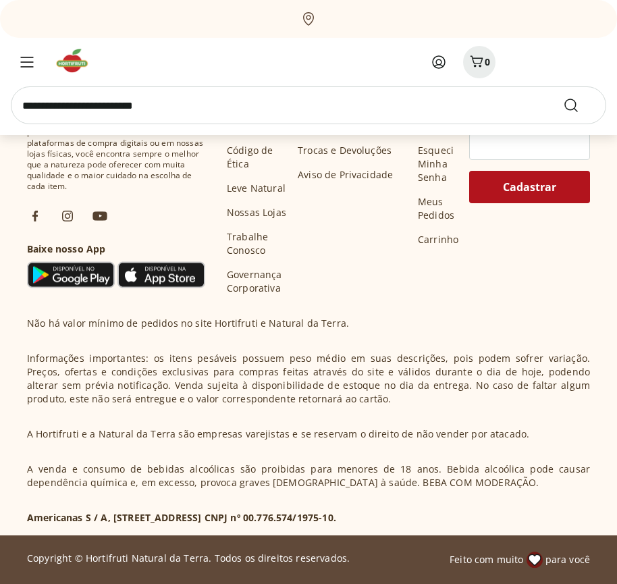
scroll to position [39121, 0]
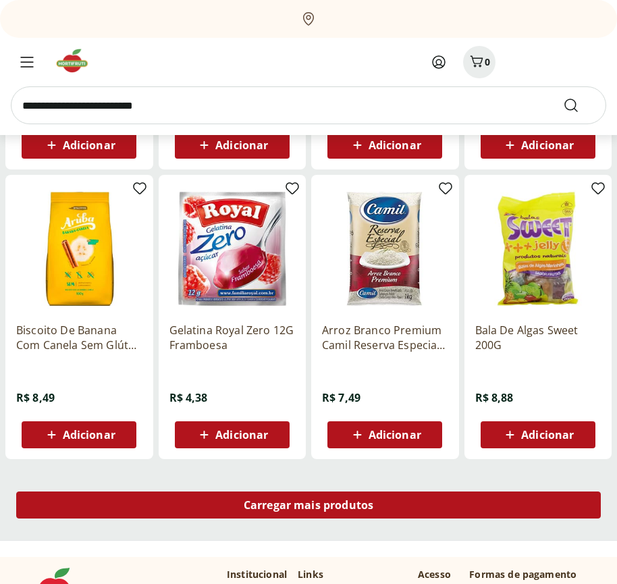
click at [308, 507] on span "Carregar mais produtos" at bounding box center [309, 505] width 130 height 11
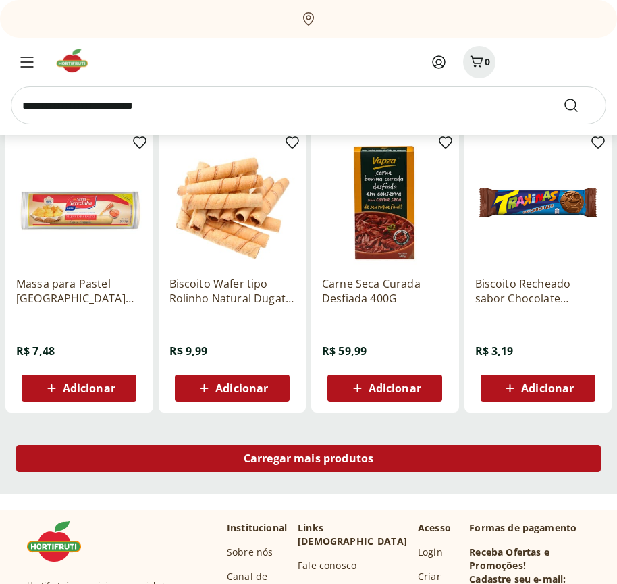
scroll to position [39994, 0]
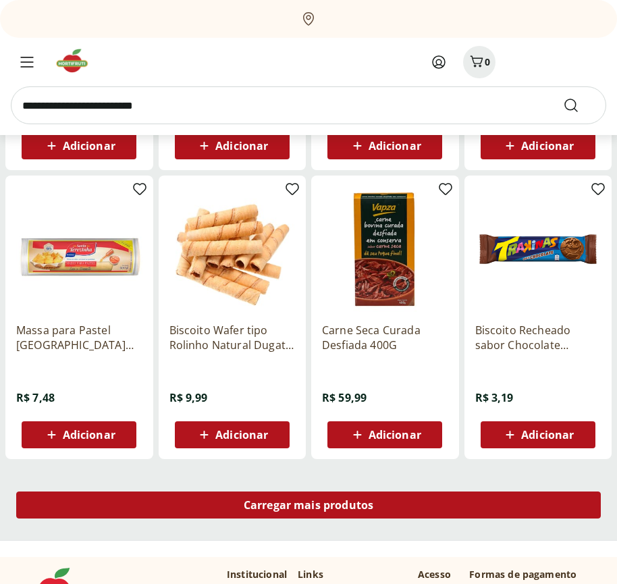
click at [308, 505] on span "Carregar mais produtos" at bounding box center [309, 505] width 130 height 11
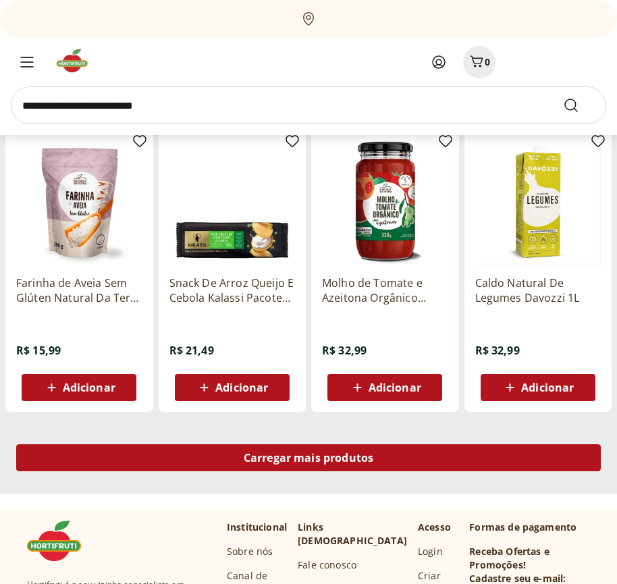
scroll to position [40868, 0]
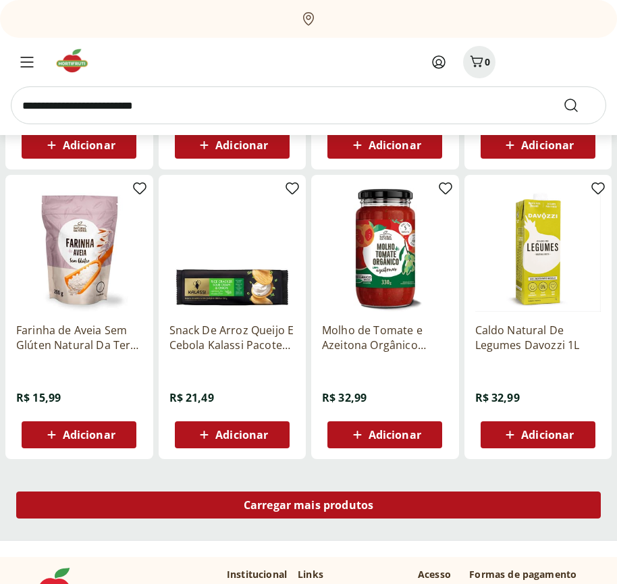
click at [308, 507] on span "Carregar mais produtos" at bounding box center [309, 505] width 130 height 11
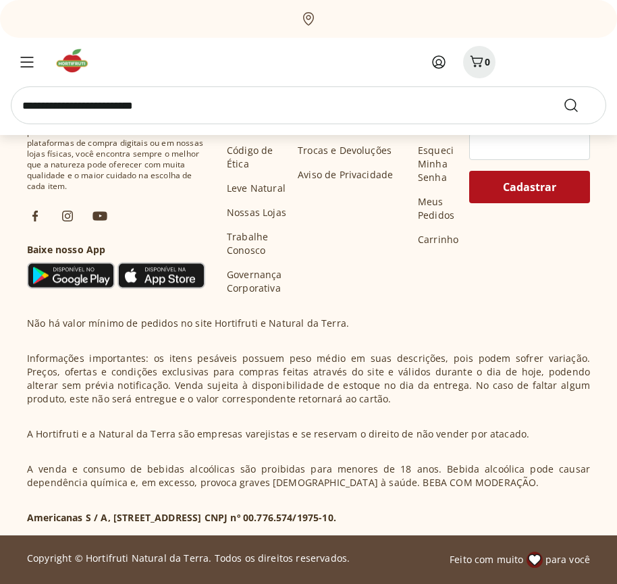
scroll to position [41740, 0]
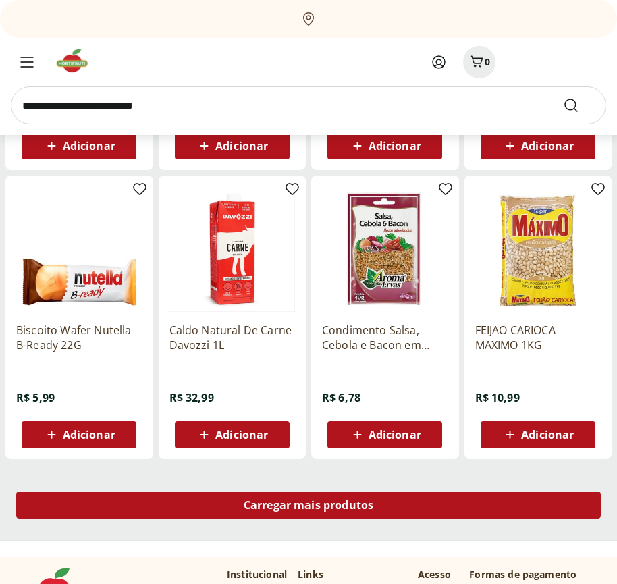
click at [308, 505] on span "Carregar mais produtos" at bounding box center [309, 505] width 130 height 11
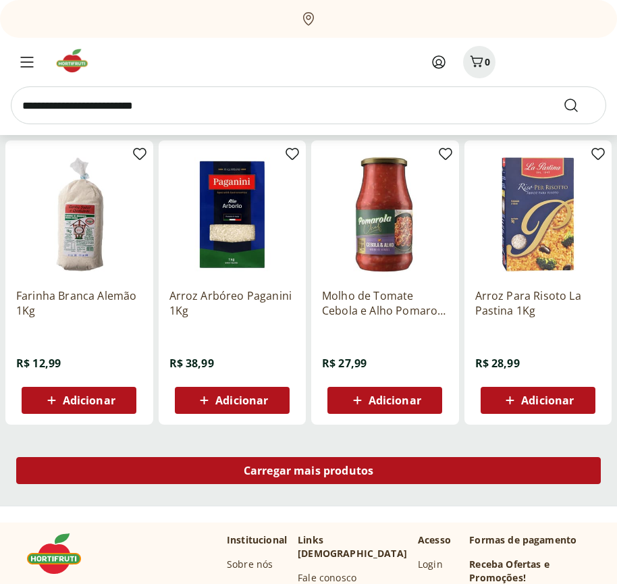
scroll to position [42614, 0]
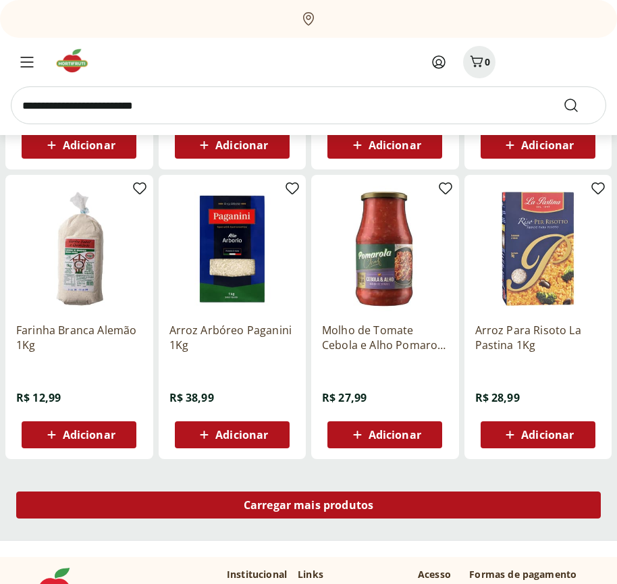
click at [308, 507] on span "Carregar mais produtos" at bounding box center [309, 505] width 130 height 11
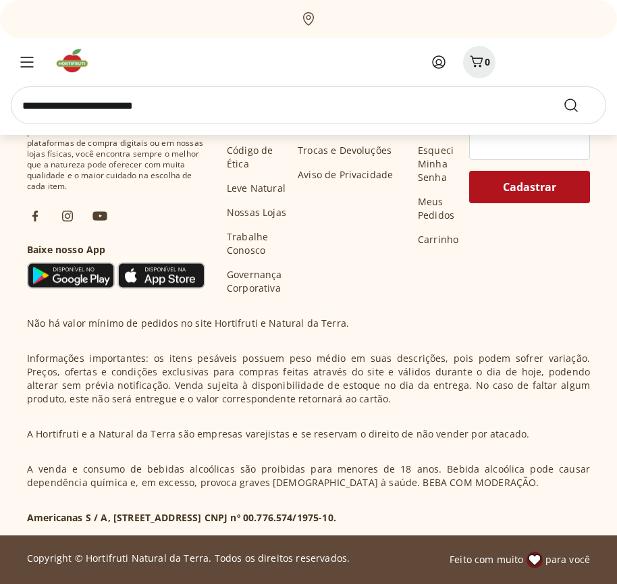
scroll to position [43487, 0]
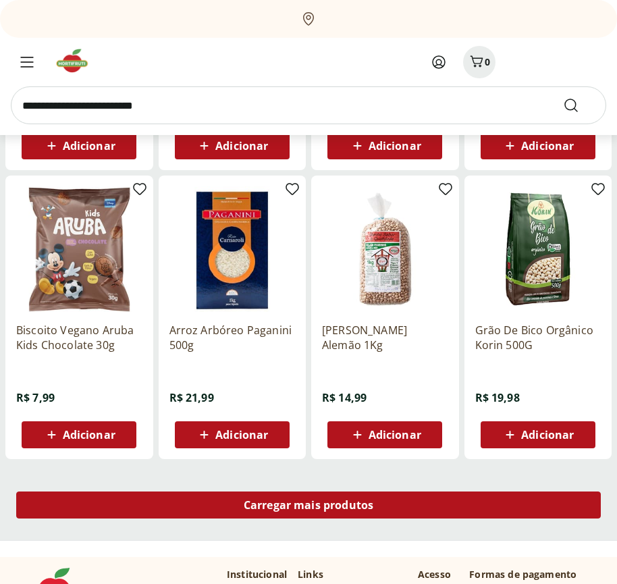
click at [308, 505] on span "Carregar mais produtos" at bounding box center [309, 505] width 130 height 11
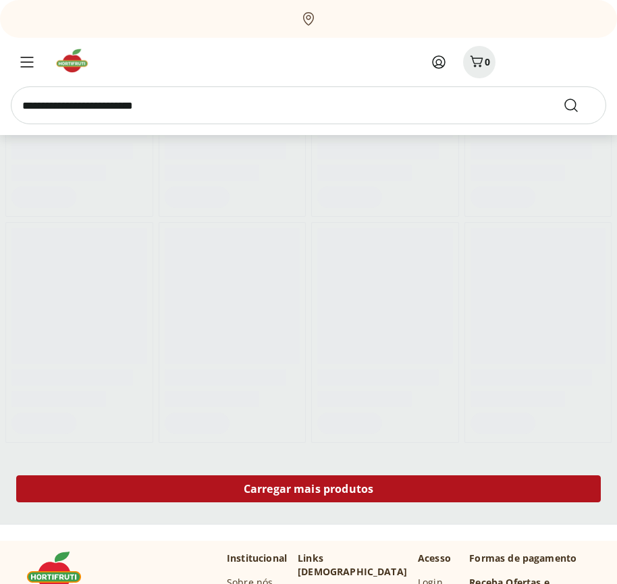
scroll to position [584, 0]
